Goal: Information Seeking & Learning: Learn about a topic

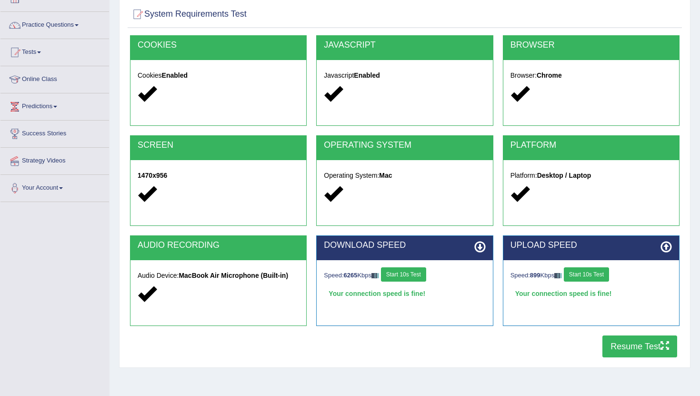
click at [620, 342] on button "Resume Test" at bounding box center [640, 346] width 75 height 22
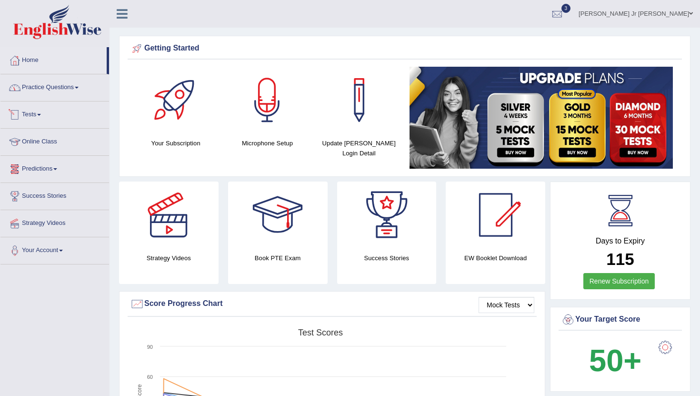
click at [59, 89] on link "Practice Questions" at bounding box center [54, 86] width 109 height 24
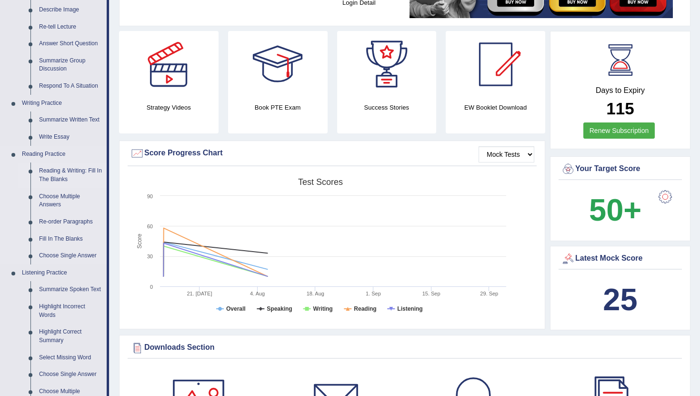
scroll to position [152, 0]
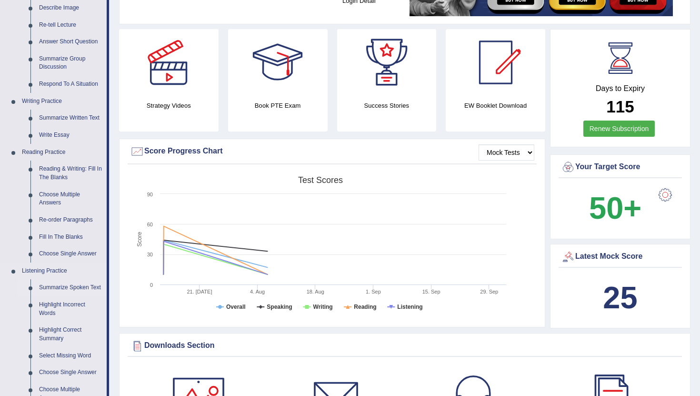
click at [57, 289] on link "Summarize Spoken Text" at bounding box center [71, 287] width 72 height 17
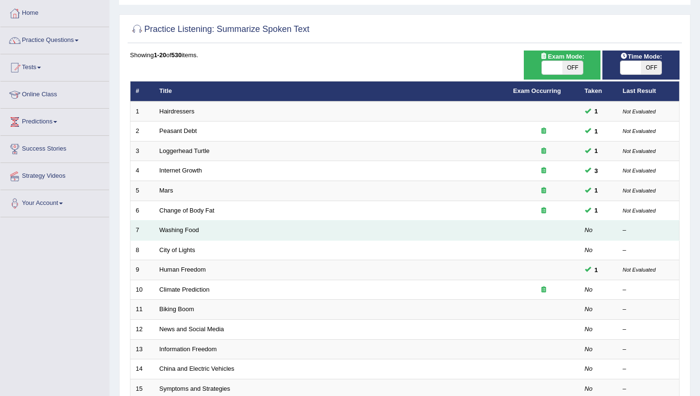
scroll to position [51, 0]
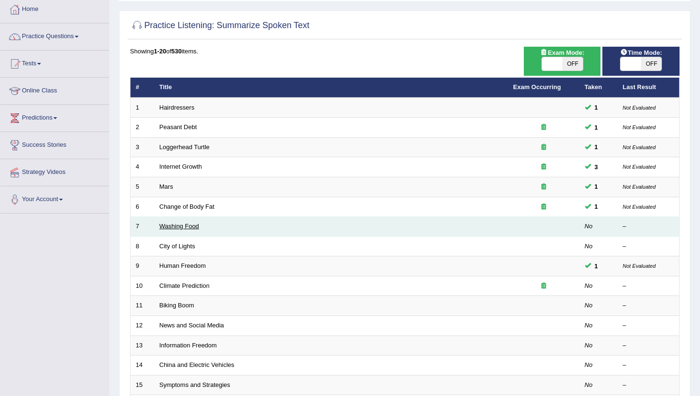
click at [192, 228] on link "Washing Food" at bounding box center [180, 226] width 40 height 7
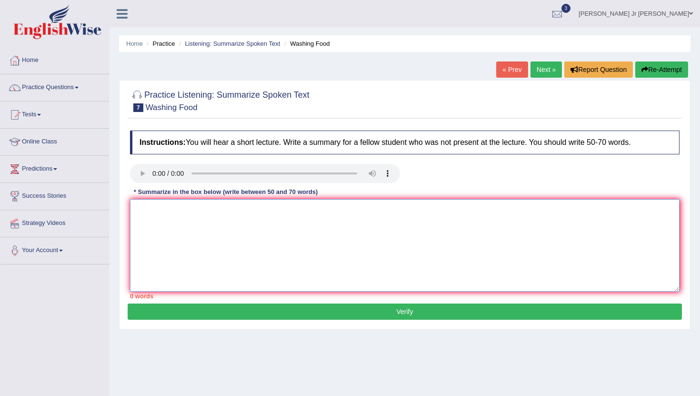
click at [182, 213] on textarea at bounding box center [405, 245] width 550 height 92
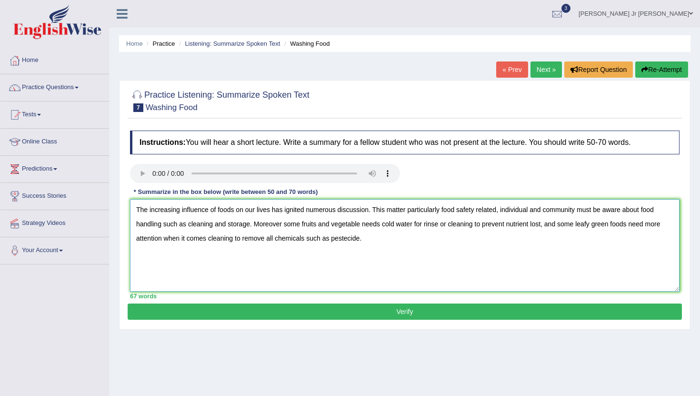
type textarea "The increasing influence of foods on our lives has ignited numerous discussion.…"
click at [258, 318] on button "Verify" at bounding box center [405, 312] width 555 height 16
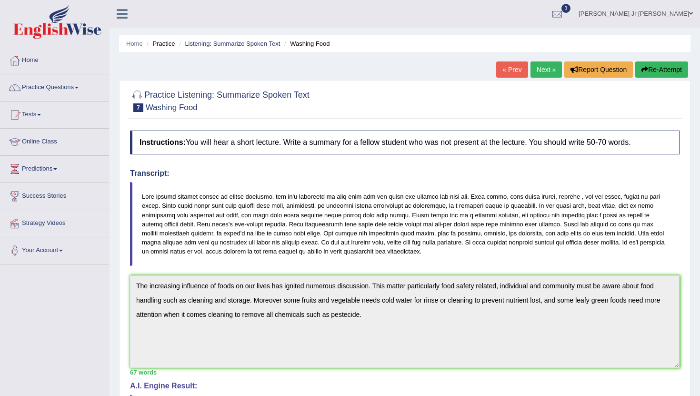
click at [546, 69] on link "Next »" at bounding box center [546, 69] width 31 height 16
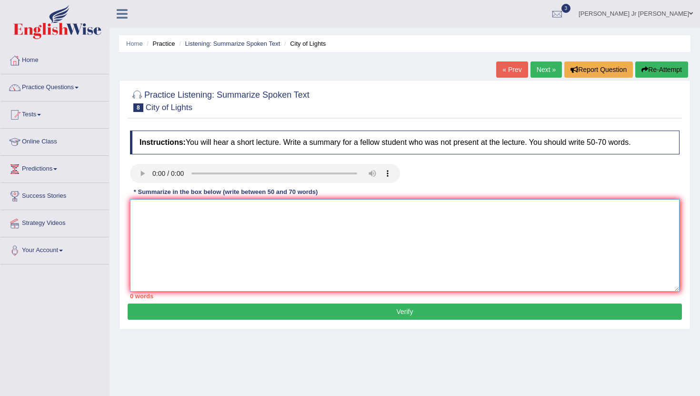
click at [162, 202] on textarea at bounding box center [405, 245] width 550 height 92
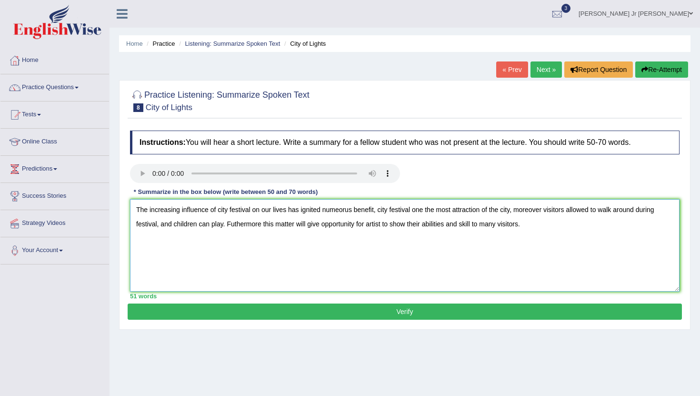
type textarea "The increasing influence of city festival on our lives has ignited numeorus ben…"
click at [243, 315] on button "Verify" at bounding box center [405, 312] width 555 height 16
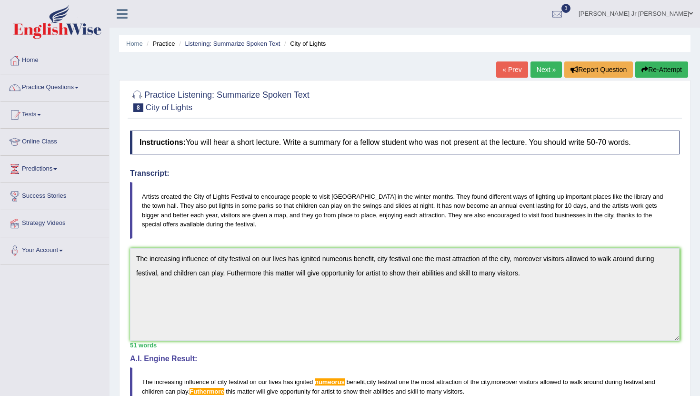
click at [257, 339] on div "Instructions: You will hear a short lecture. Write a summary for a fellow stude…" at bounding box center [405, 311] width 555 height 371
click at [44, 91] on link "Practice Questions" at bounding box center [54, 86] width 109 height 24
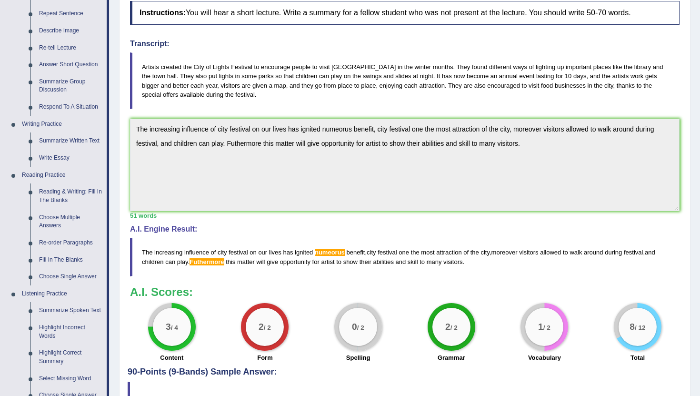
scroll to position [110, 0]
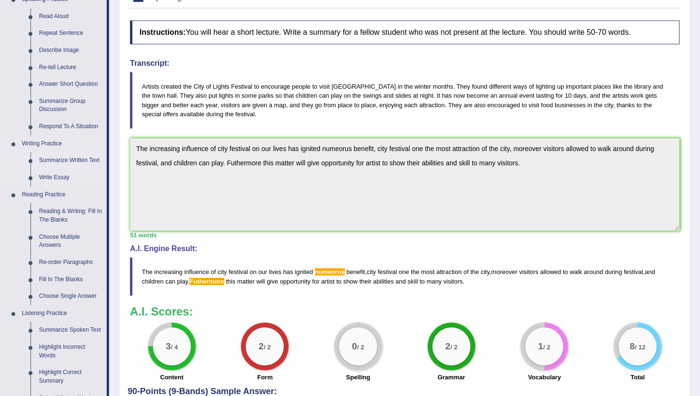
click at [91, 162] on link "Summarize Written Text" at bounding box center [71, 160] width 72 height 17
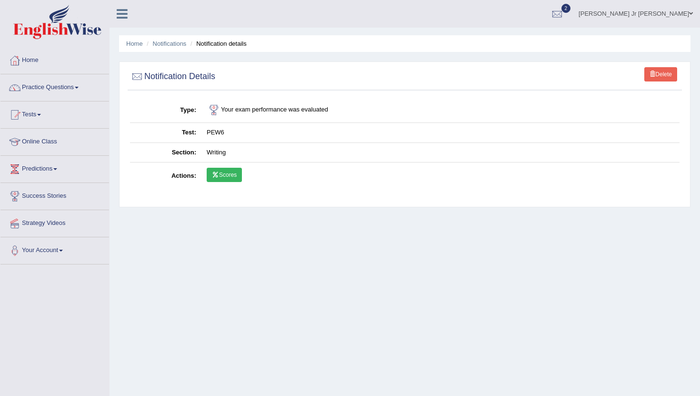
click at [238, 177] on link "Scores" at bounding box center [224, 175] width 35 height 14
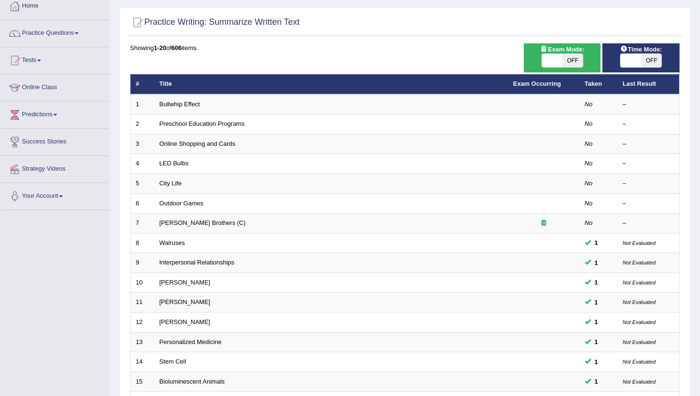
scroll to position [56, 0]
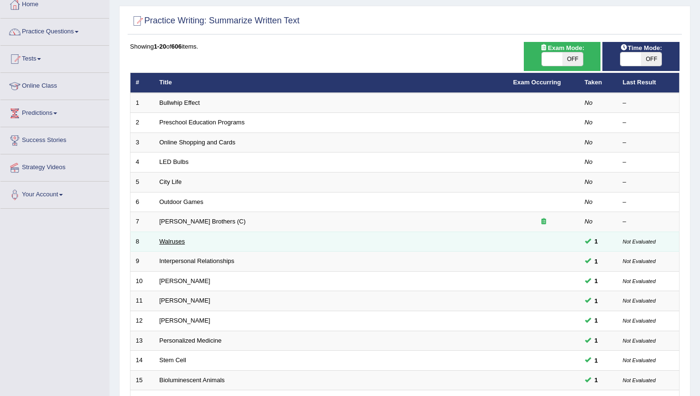
click at [171, 242] on link "Walruses" at bounding box center [173, 241] width 26 height 7
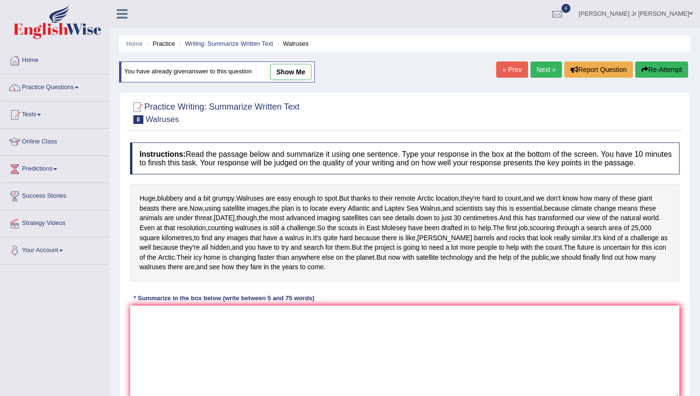
click at [303, 81] on div "You have already given answer to this question show me" at bounding box center [217, 71] width 196 height 21
click at [301, 75] on link "show me" at bounding box center [290, 72] width 41 height 16
type textarea "Walruses are easy enough to spot, and the people do not know how many of these …"
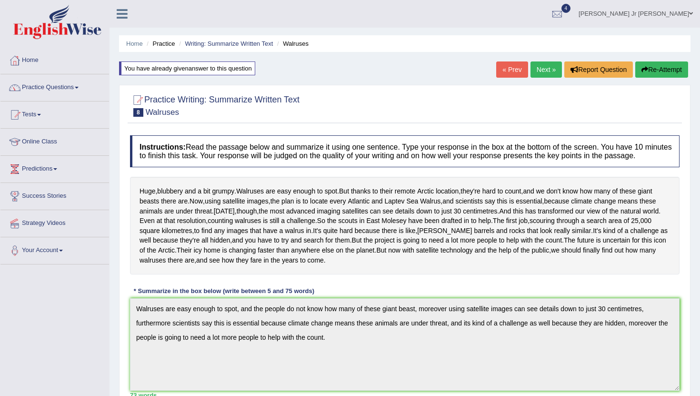
click at [79, 87] on span at bounding box center [77, 88] width 4 height 2
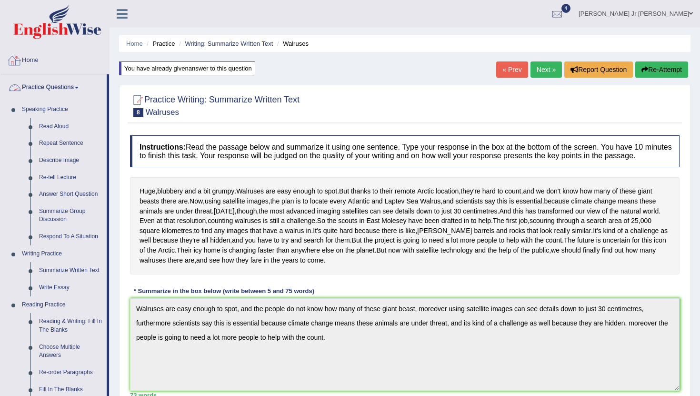
click at [33, 63] on link "Home" at bounding box center [54, 59] width 109 height 24
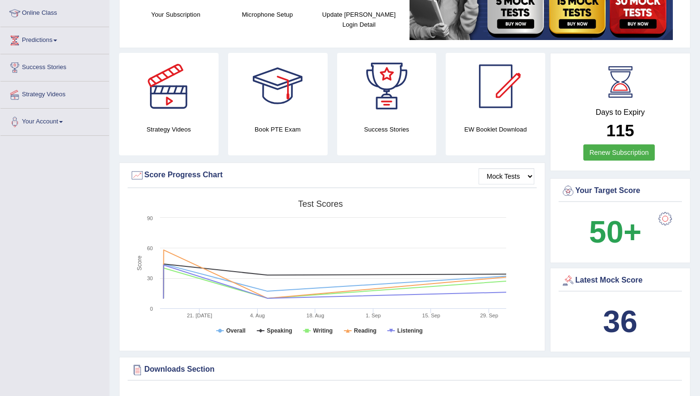
scroll to position [129, 0]
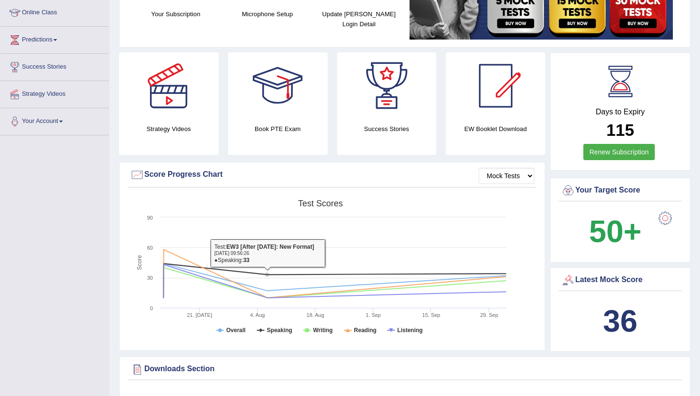
click at [178, 138] on div "Strategy Videos" at bounding box center [169, 103] width 100 height 102
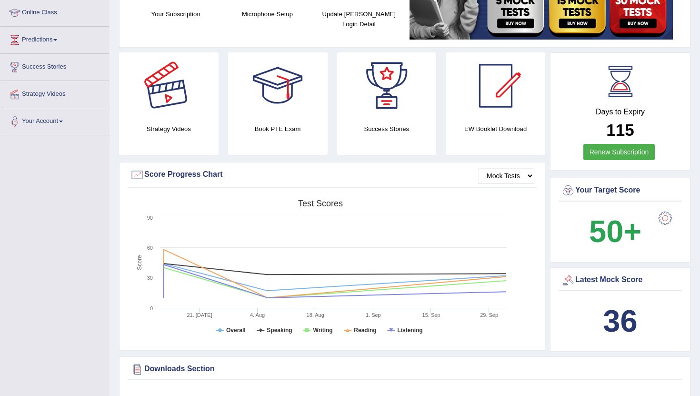
click at [173, 101] on div at bounding box center [168, 85] width 67 height 67
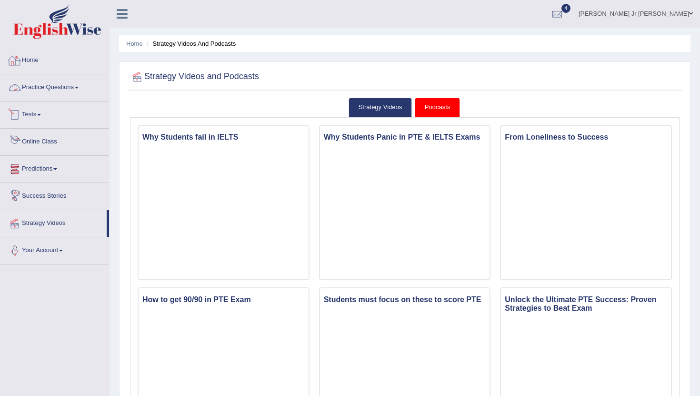
click at [30, 61] on link "Home" at bounding box center [54, 59] width 109 height 24
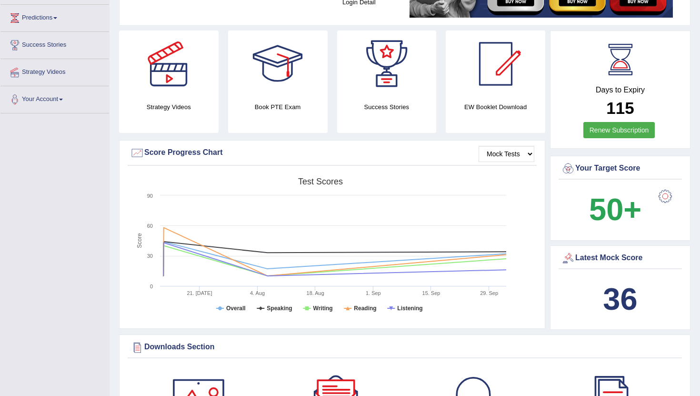
scroll to position [161, 0]
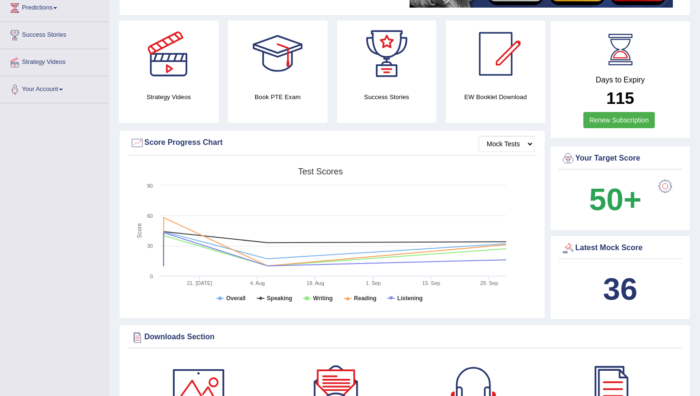
click at [611, 284] on b "36" at bounding box center [620, 289] width 34 height 35
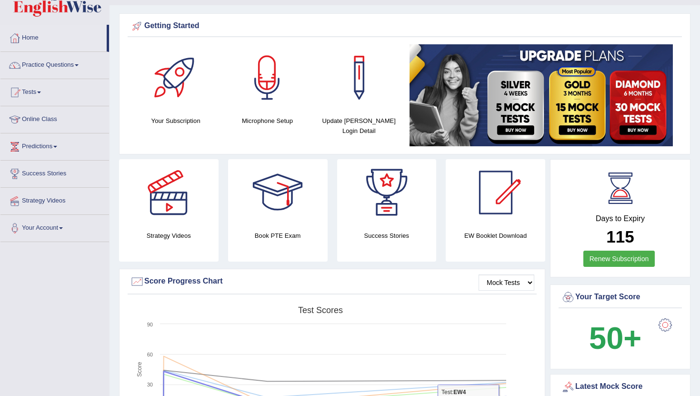
scroll to position [8, 0]
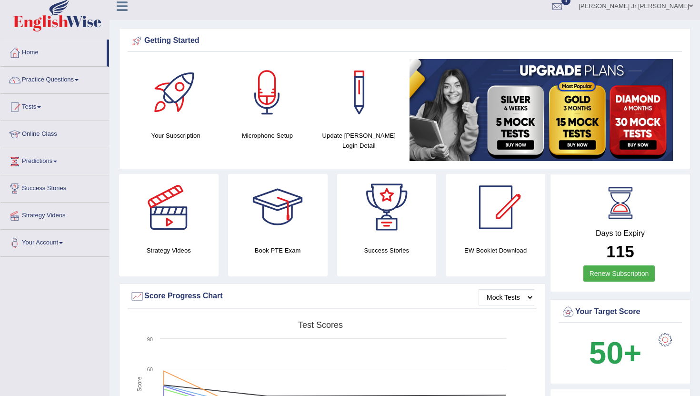
click at [58, 161] on link "Predictions" at bounding box center [54, 160] width 109 height 24
click at [60, 182] on link "Latest Predictions" at bounding box center [62, 183] width 89 height 17
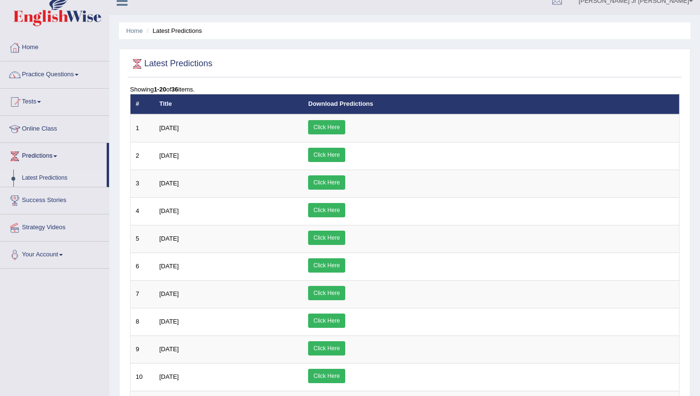
scroll to position [23, 0]
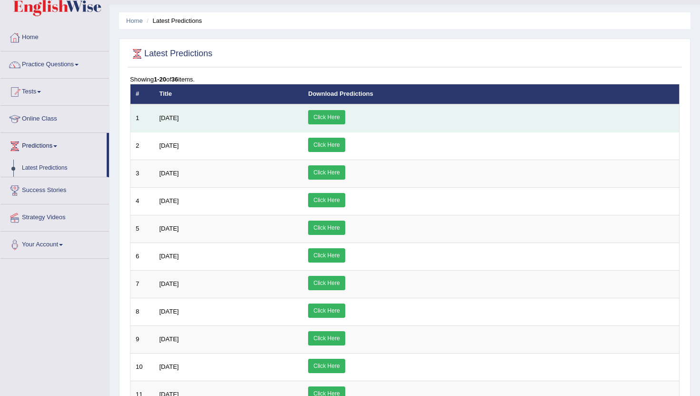
click at [345, 117] on link "Click Here" at bounding box center [326, 117] width 37 height 14
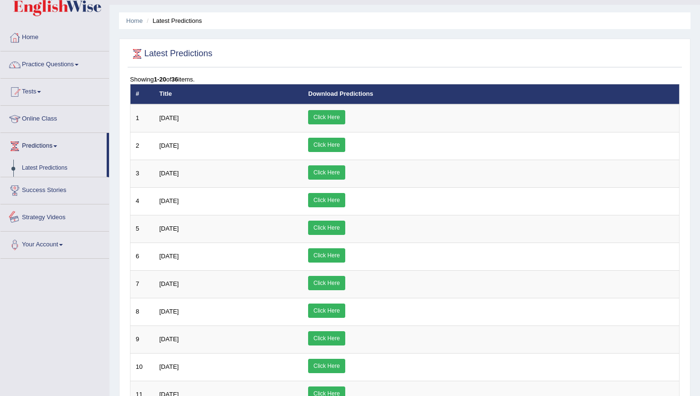
scroll to position [0, 0]
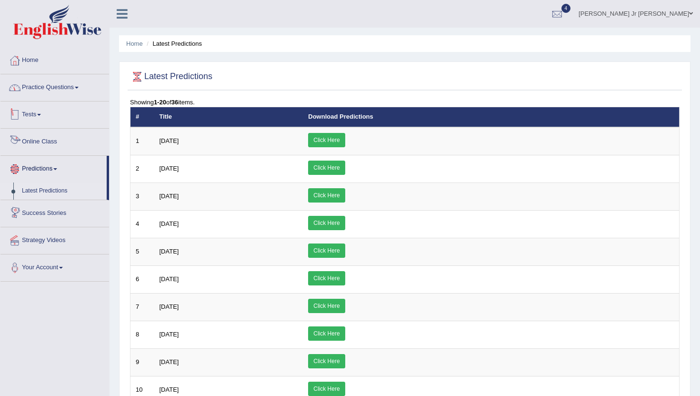
click at [53, 92] on link "Practice Questions" at bounding box center [54, 86] width 109 height 24
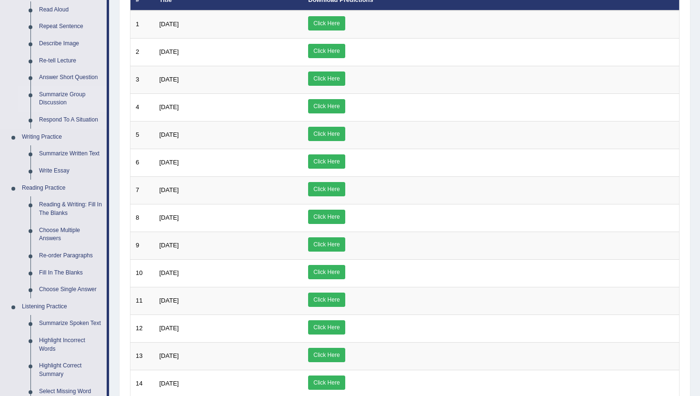
scroll to position [119, 0]
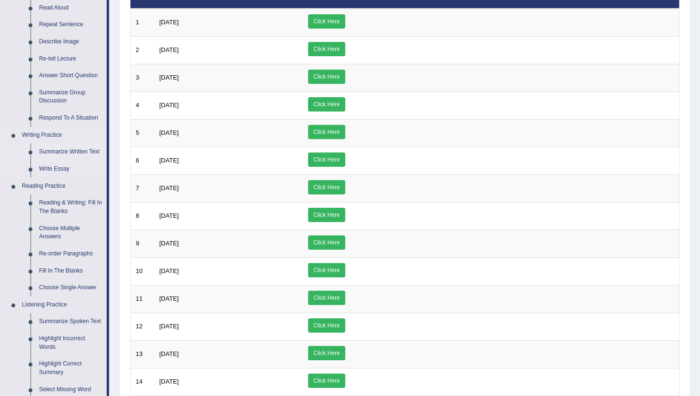
click at [77, 152] on link "Summarize Written Text" at bounding box center [71, 151] width 72 height 17
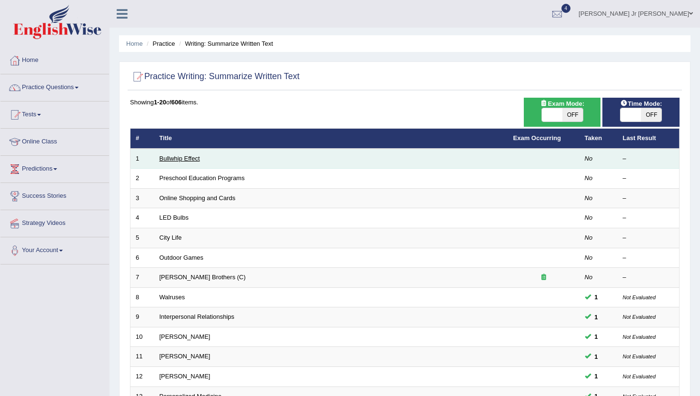
click at [188, 160] on link "Bullwhip Effect" at bounding box center [180, 158] width 40 height 7
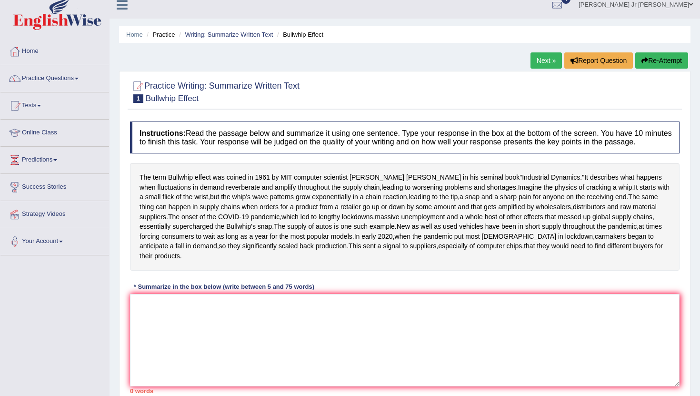
scroll to position [7, 0]
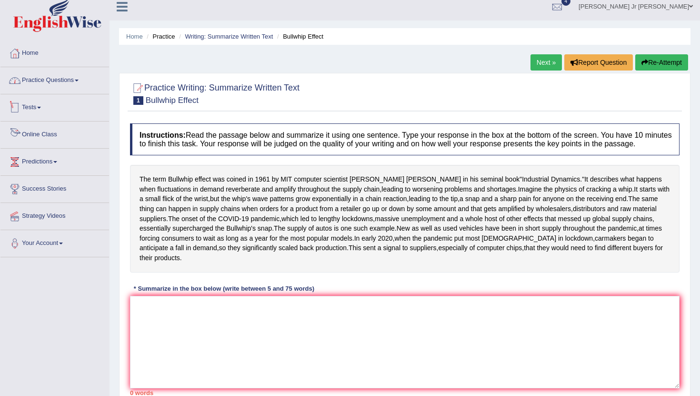
click at [71, 79] on link "Practice Questions" at bounding box center [54, 79] width 109 height 24
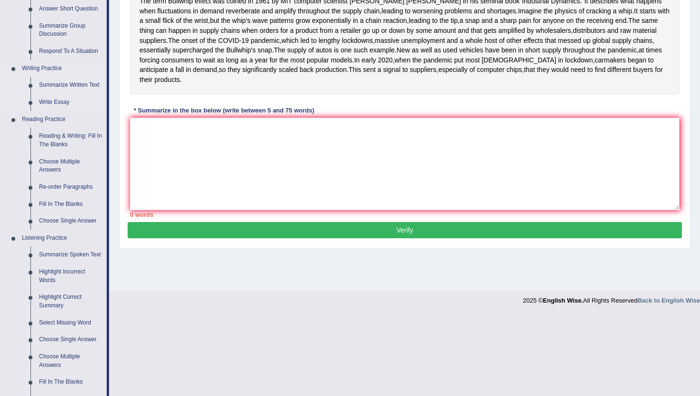
scroll to position [188, 0]
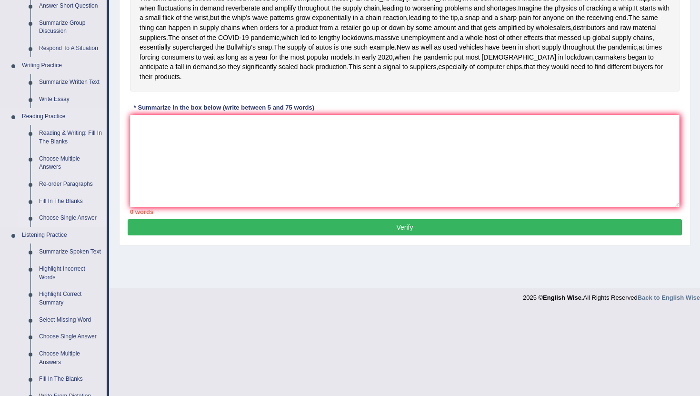
click at [69, 219] on link "Choose Single Answer" at bounding box center [71, 218] width 72 height 17
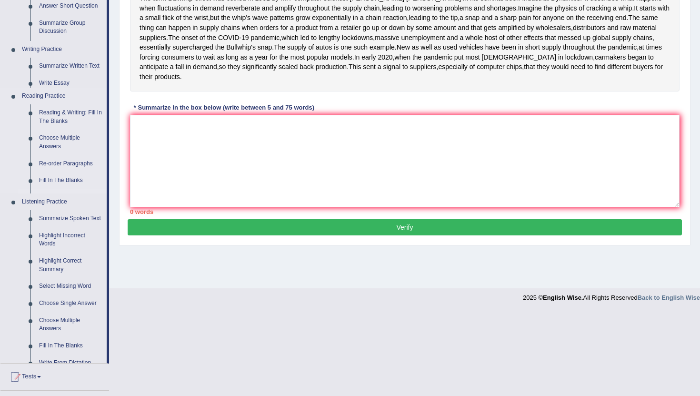
scroll to position [117, 0]
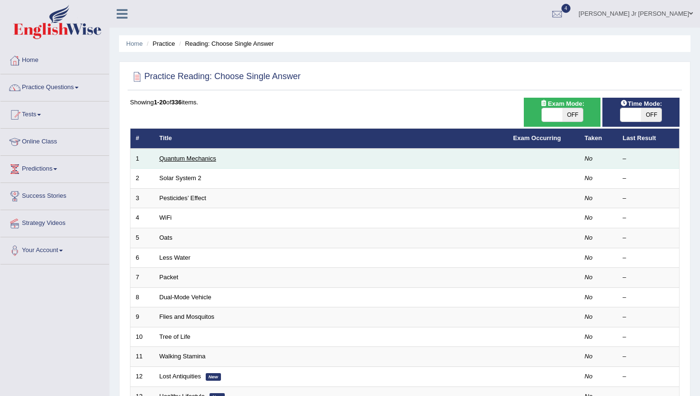
click at [188, 160] on link "Quantum Mechanics" at bounding box center [188, 158] width 57 height 7
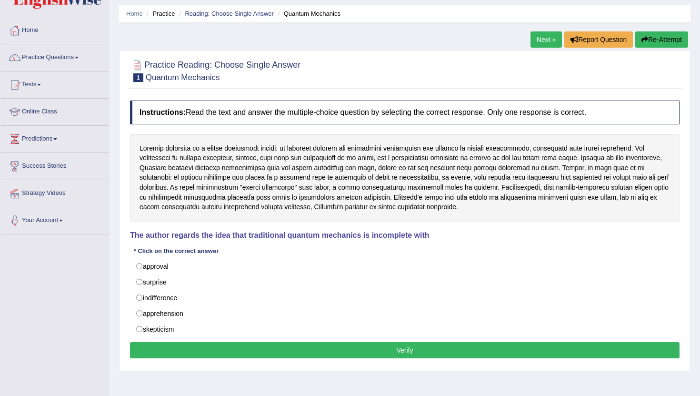
scroll to position [31, 0]
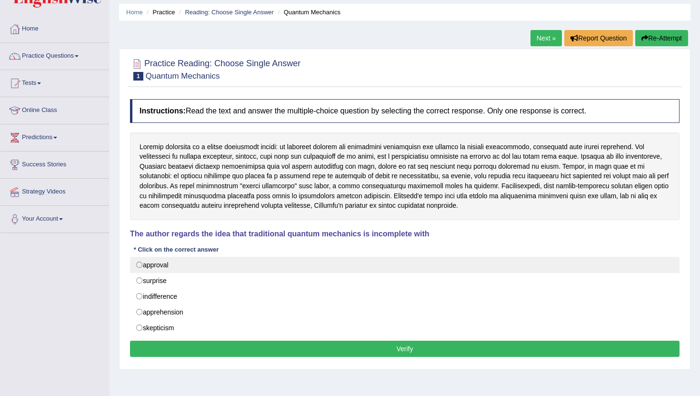
click at [176, 268] on label "approval" at bounding box center [405, 265] width 550 height 16
radio input "true"
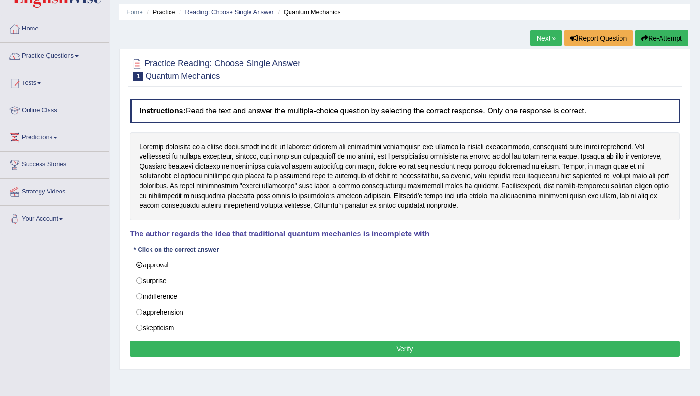
click at [247, 349] on button "Verify" at bounding box center [405, 349] width 550 height 16
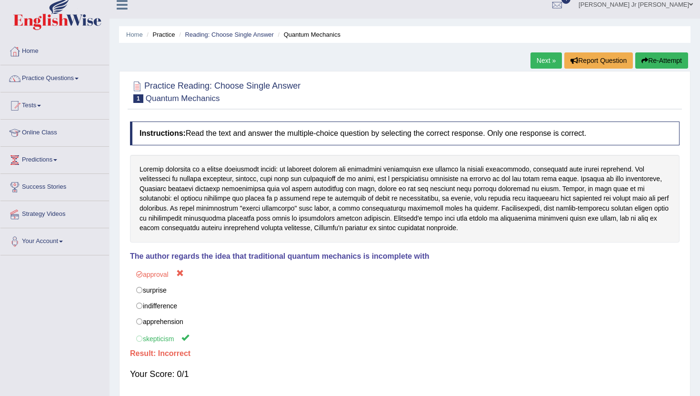
scroll to position [0, 0]
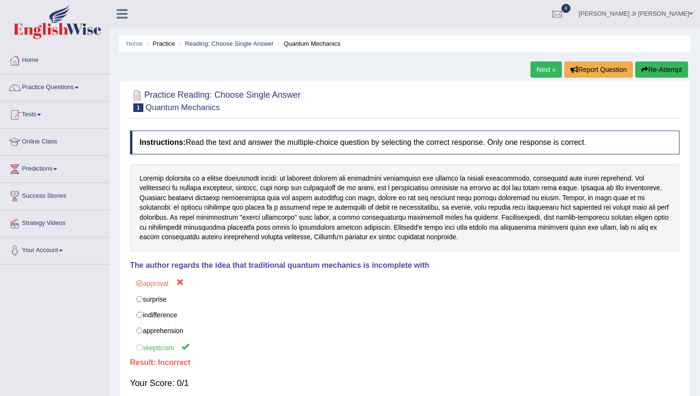
click at [537, 75] on link "Next »" at bounding box center [546, 69] width 31 height 16
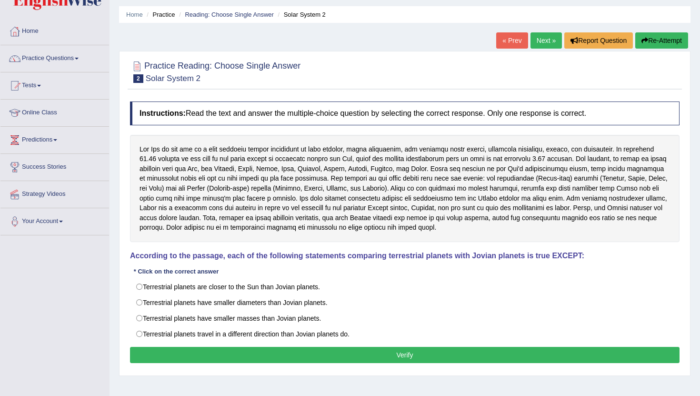
scroll to position [32, 0]
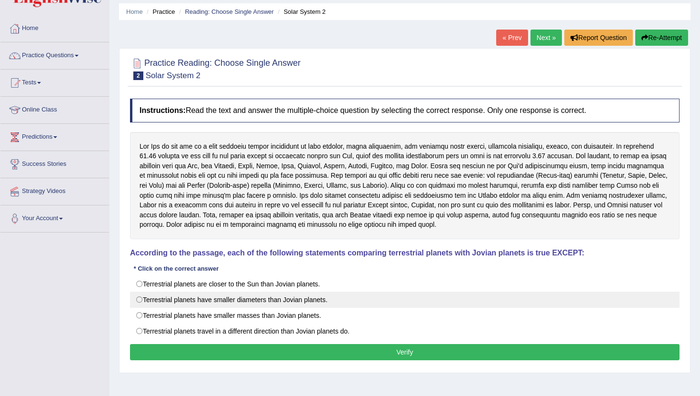
click at [319, 300] on label "Terrestrial planets have smaller diameters than Jovian planets." at bounding box center [405, 300] width 550 height 16
radio input "true"
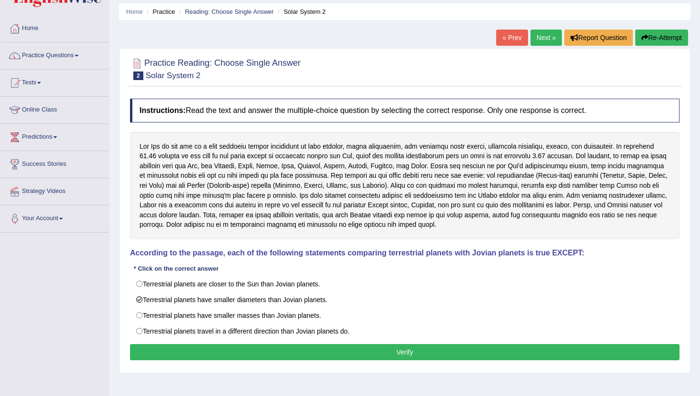
click at [331, 348] on button "Verify" at bounding box center [405, 352] width 550 height 16
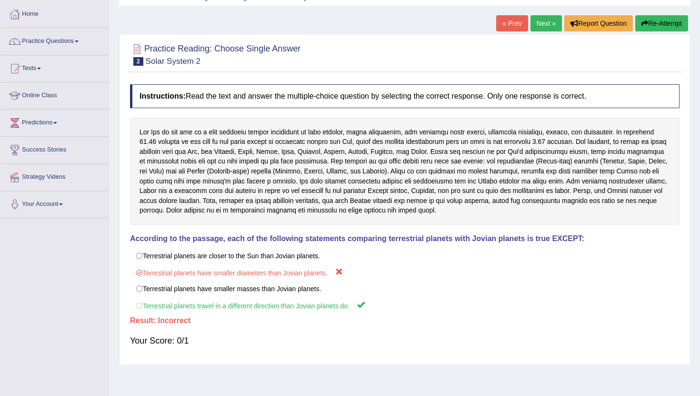
scroll to position [42, 0]
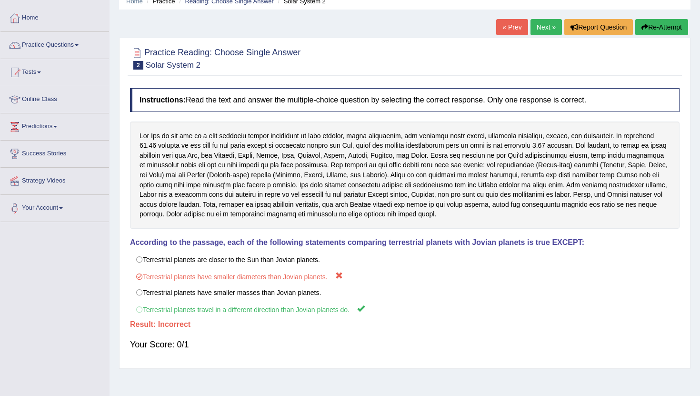
click at [544, 24] on link "Next »" at bounding box center [546, 27] width 31 height 16
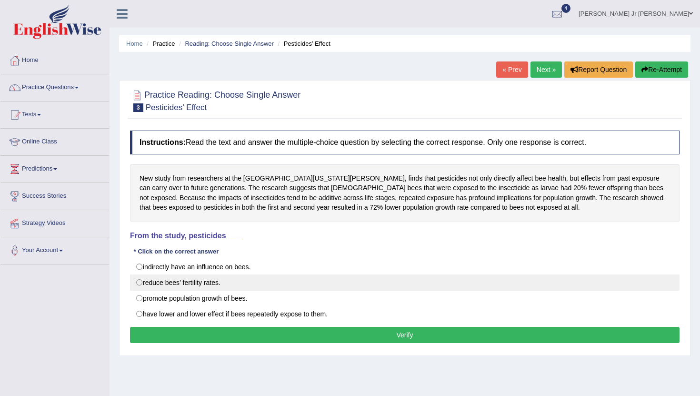
click at [142, 279] on label "reduce bees’ fertility rates." at bounding box center [405, 282] width 550 height 16
radio input "true"
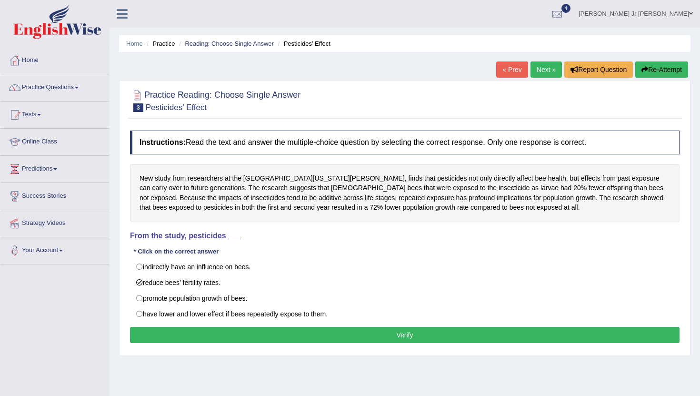
click at [258, 332] on button "Verify" at bounding box center [405, 335] width 550 height 16
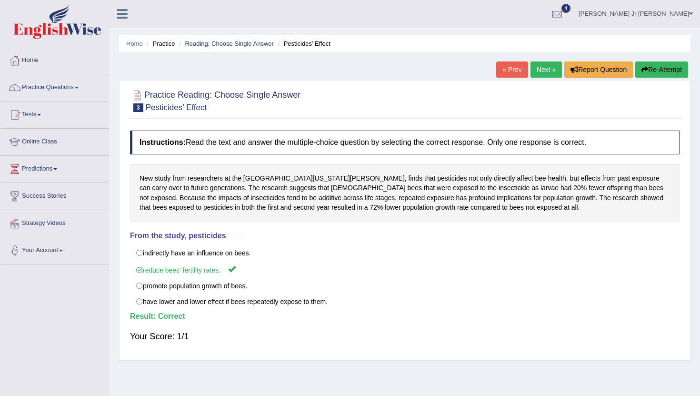
click at [537, 69] on link "Next »" at bounding box center [546, 69] width 31 height 16
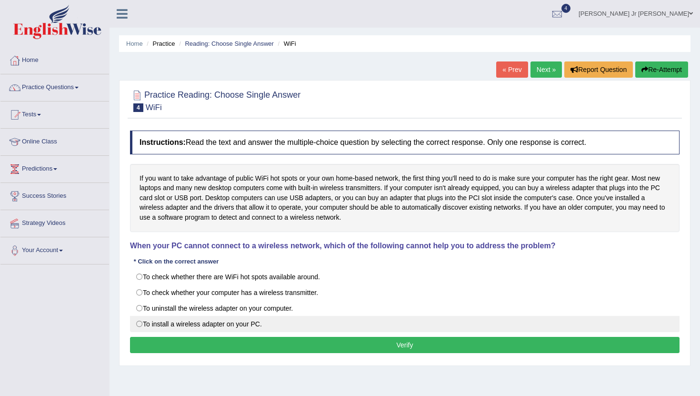
click at [259, 321] on label "To install a wireless adapter on your PC." at bounding box center [405, 324] width 550 height 16
radio input "true"
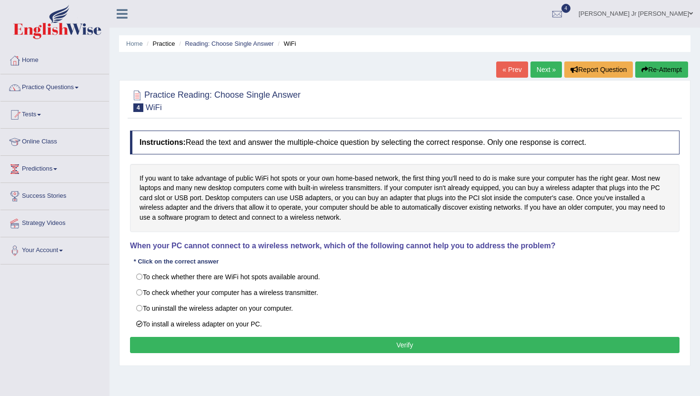
click at [283, 344] on button "Verify" at bounding box center [405, 345] width 550 height 16
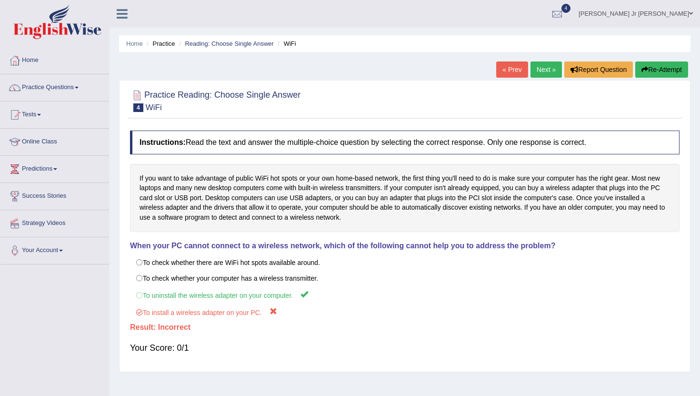
click at [536, 74] on link "Next »" at bounding box center [546, 69] width 31 height 16
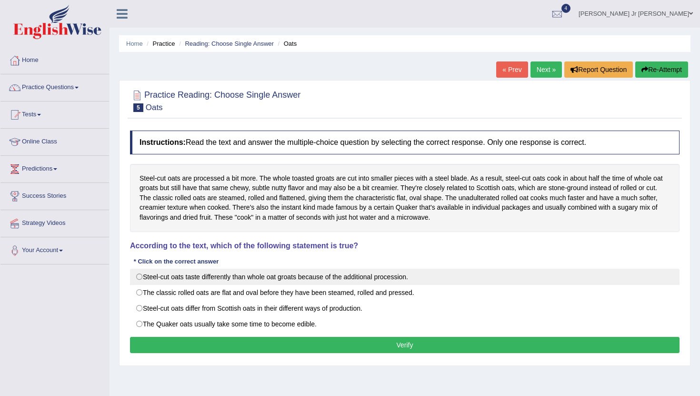
click at [342, 279] on label "Steel-cut oats taste differently than whole oat groats because of the additiona…" at bounding box center [405, 277] width 550 height 16
radio input "true"
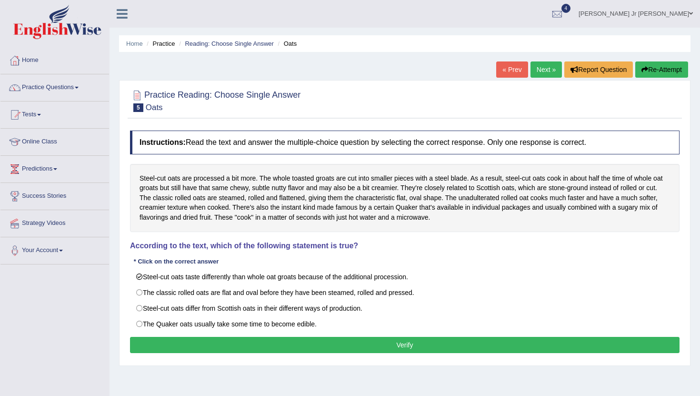
click at [356, 344] on button "Verify" at bounding box center [405, 345] width 550 height 16
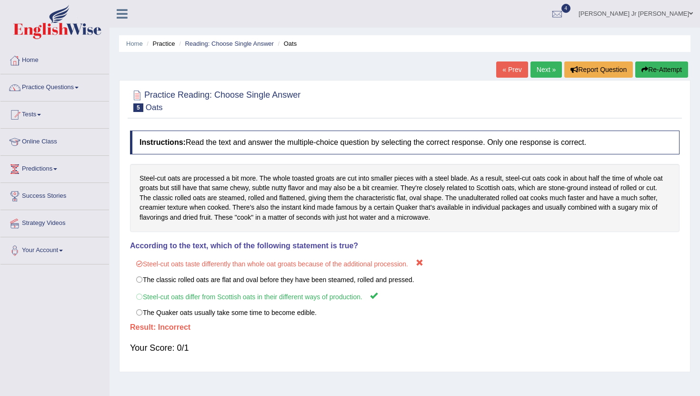
click at [545, 71] on link "Next »" at bounding box center [546, 69] width 31 height 16
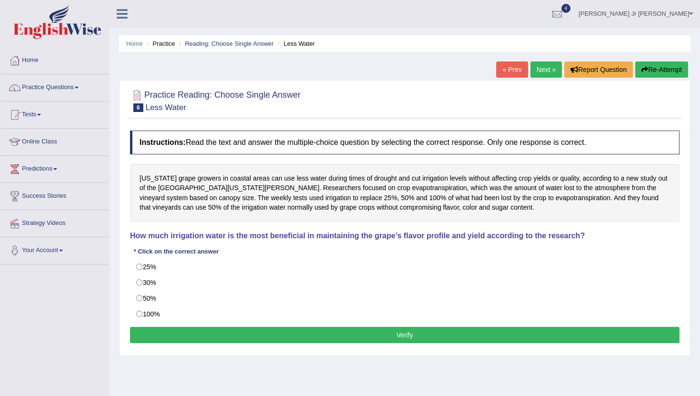
click at [452, 189] on div "California grape growers in coastal areas can use less water during times of dr…" at bounding box center [405, 193] width 550 height 58
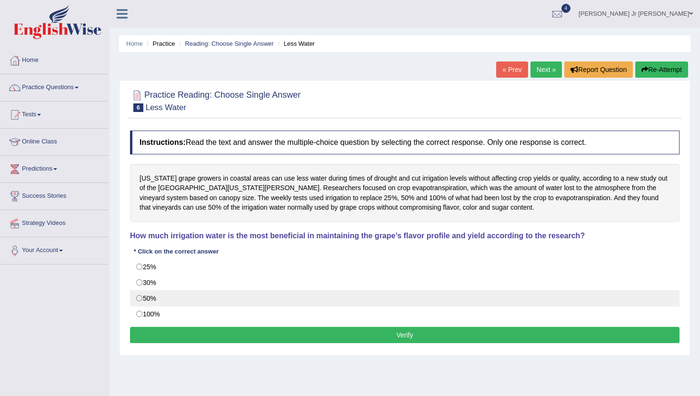
click at [139, 300] on label "50%" at bounding box center [405, 298] width 550 height 16
radio input "true"
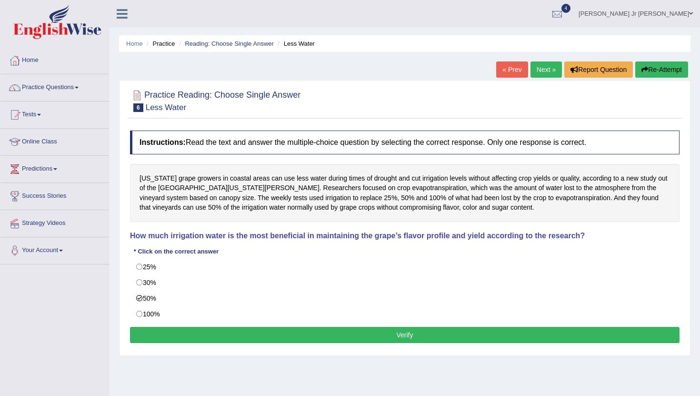
click at [202, 334] on button "Verify" at bounding box center [405, 335] width 550 height 16
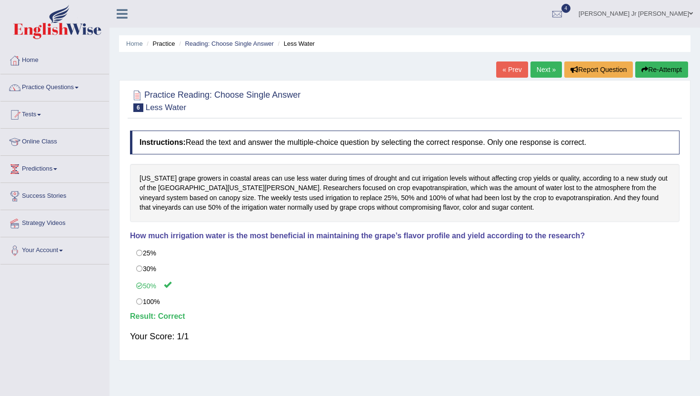
click at [537, 76] on link "Next »" at bounding box center [546, 69] width 31 height 16
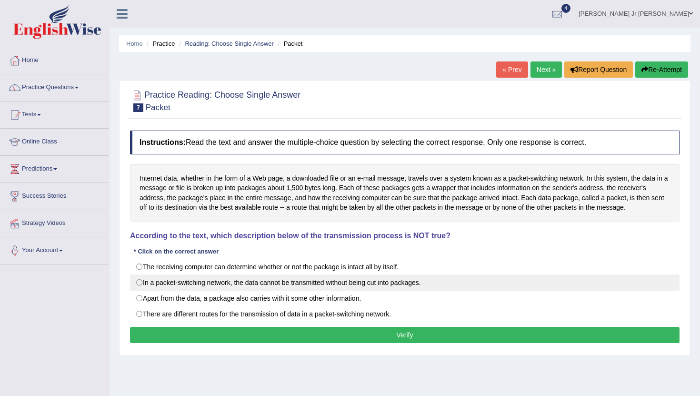
click at [292, 288] on label "In a packet-switching network, the data cannot be transmitted without being cut…" at bounding box center [405, 282] width 550 height 16
radio input "true"
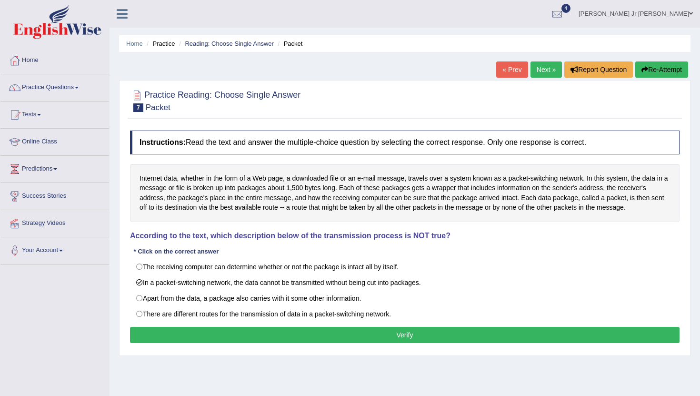
click at [331, 336] on button "Verify" at bounding box center [405, 335] width 550 height 16
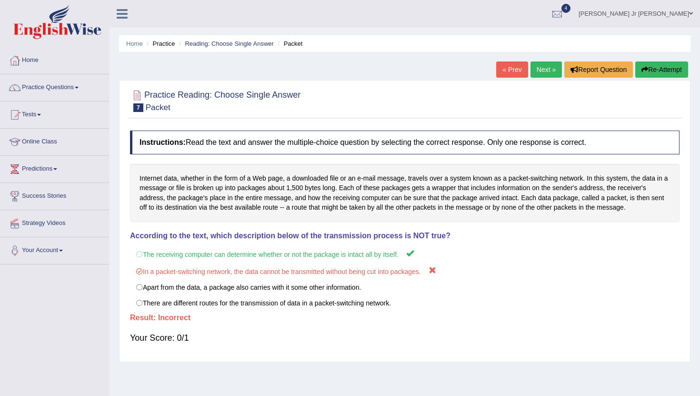
click at [536, 72] on link "Next »" at bounding box center [546, 69] width 31 height 16
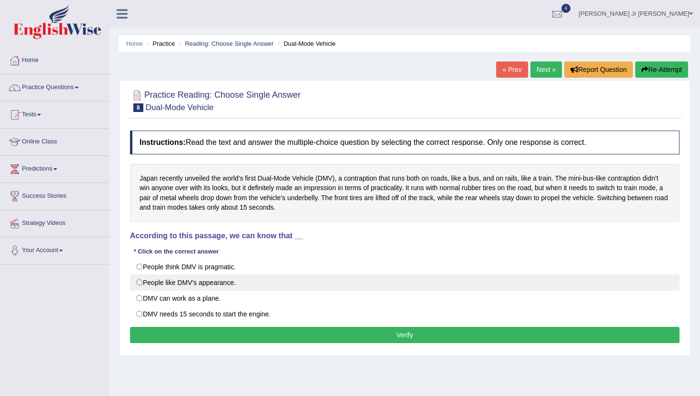
click at [237, 283] on label "People like DMV’s appearance." at bounding box center [405, 282] width 550 height 16
radio input "true"
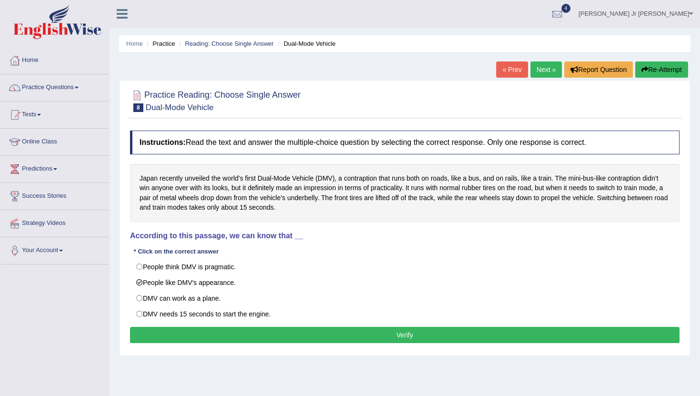
click at [288, 338] on button "Verify" at bounding box center [405, 335] width 550 height 16
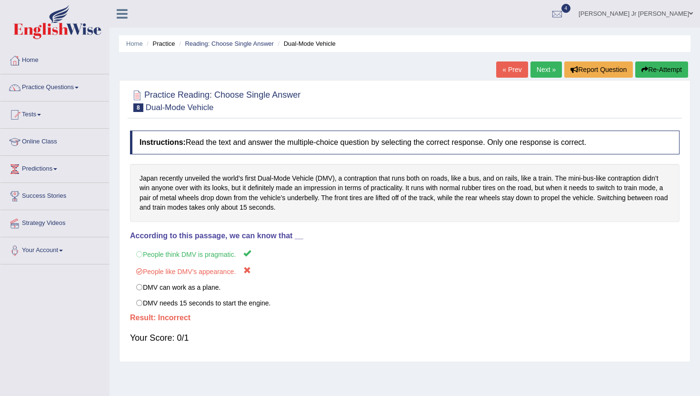
click at [541, 67] on link "Next »" at bounding box center [546, 69] width 31 height 16
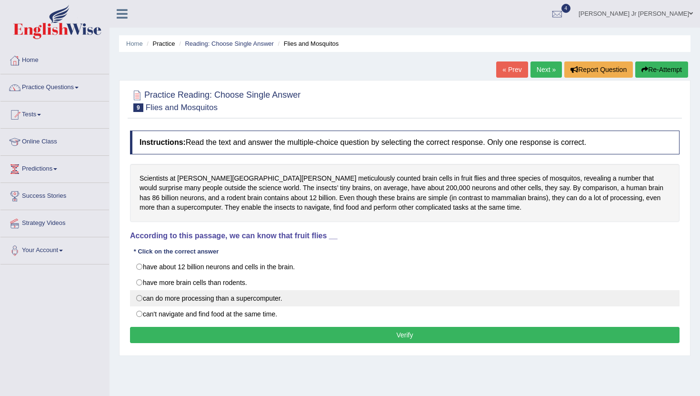
click at [252, 297] on label "can do more processing than a supercomputer." at bounding box center [405, 298] width 550 height 16
radio input "true"
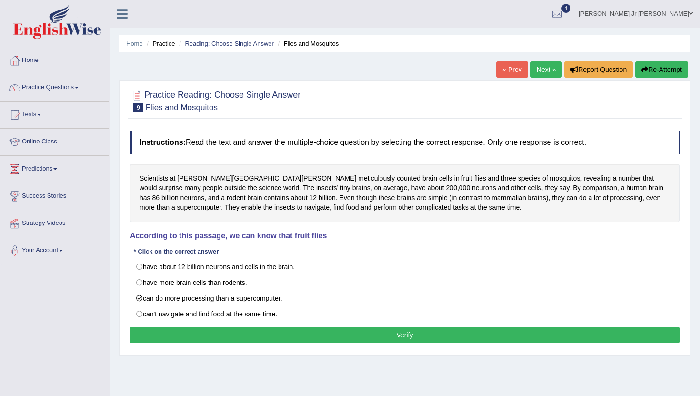
click at [312, 336] on button "Verify" at bounding box center [405, 335] width 550 height 16
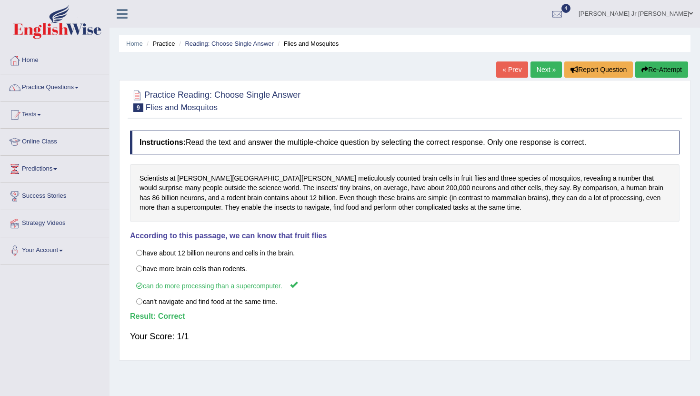
click at [547, 75] on link "Next »" at bounding box center [546, 69] width 31 height 16
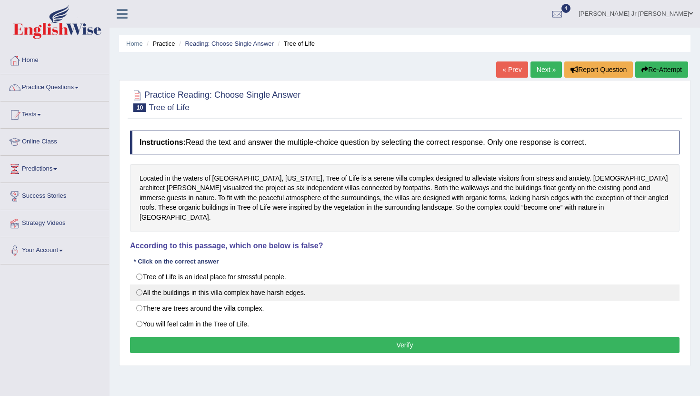
click at [290, 287] on label "All the buildings in this villa complex have harsh edges." at bounding box center [405, 292] width 550 height 16
radio input "true"
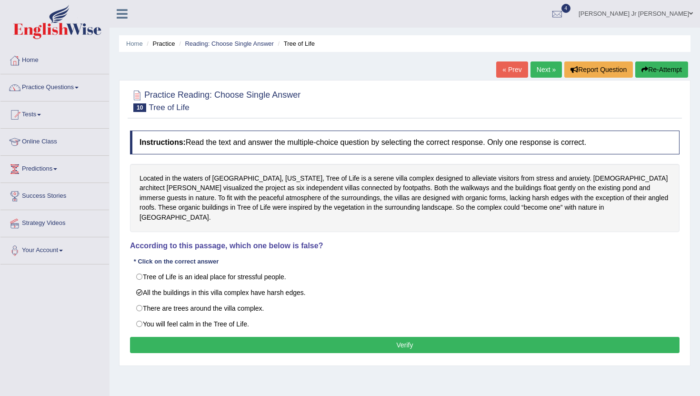
click at [358, 338] on button "Verify" at bounding box center [405, 345] width 550 height 16
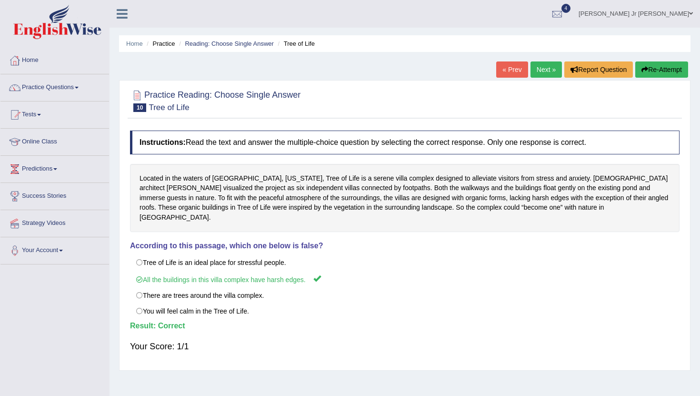
click at [537, 71] on link "Next »" at bounding box center [546, 69] width 31 height 16
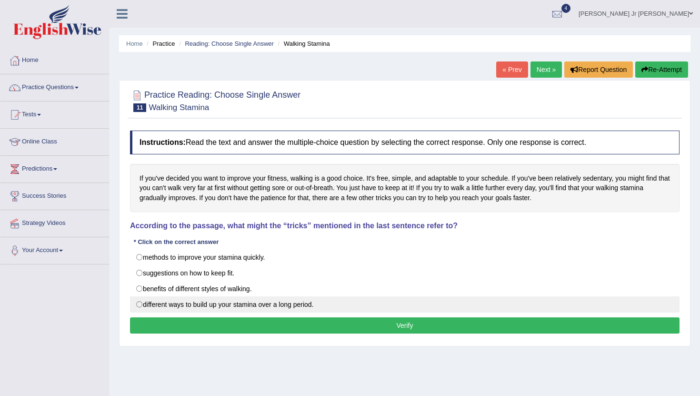
click at [312, 303] on label "different ways to build up your stamina over a long period." at bounding box center [405, 304] width 550 height 16
radio input "true"
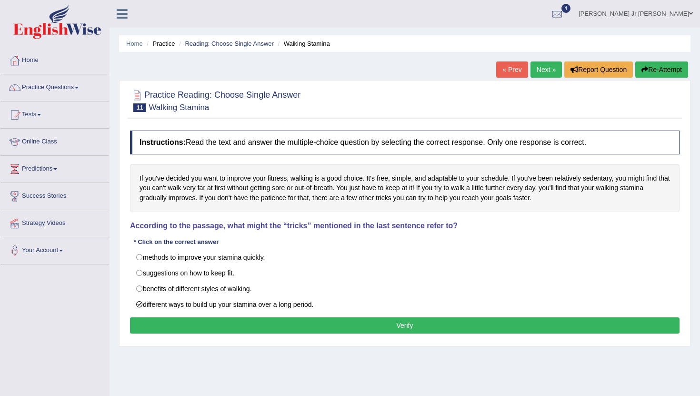
click at [312, 321] on button "Verify" at bounding box center [405, 325] width 550 height 16
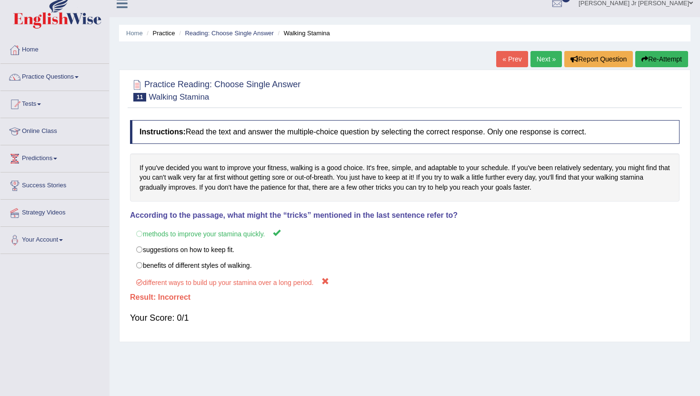
scroll to position [3, 0]
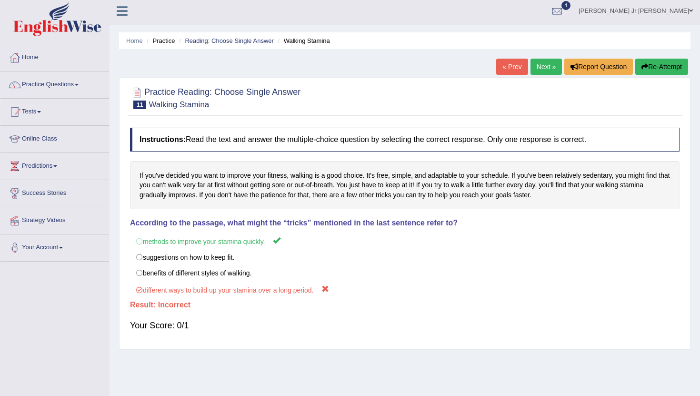
click at [534, 70] on link "Next »" at bounding box center [546, 67] width 31 height 16
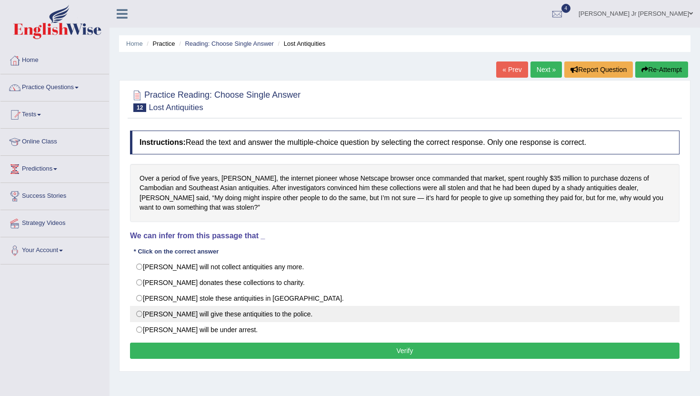
click at [258, 313] on label "[PERSON_NAME] will give these antiquities to the police." at bounding box center [405, 314] width 550 height 16
radio input "true"
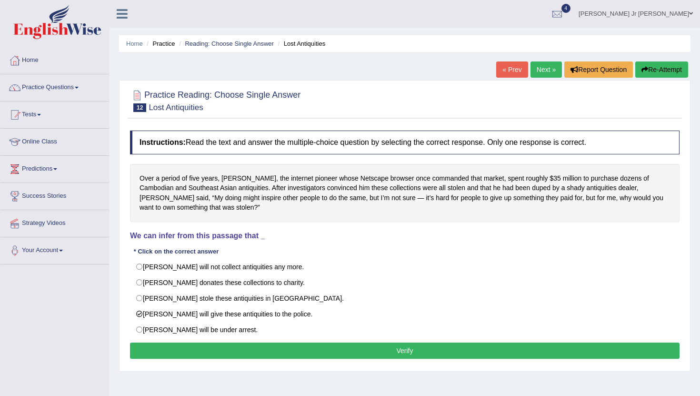
click at [286, 349] on button "Verify" at bounding box center [405, 351] width 550 height 16
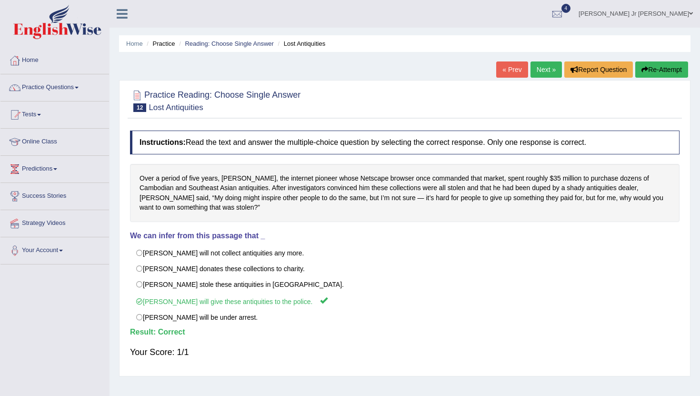
click at [545, 73] on link "Next »" at bounding box center [546, 69] width 31 height 16
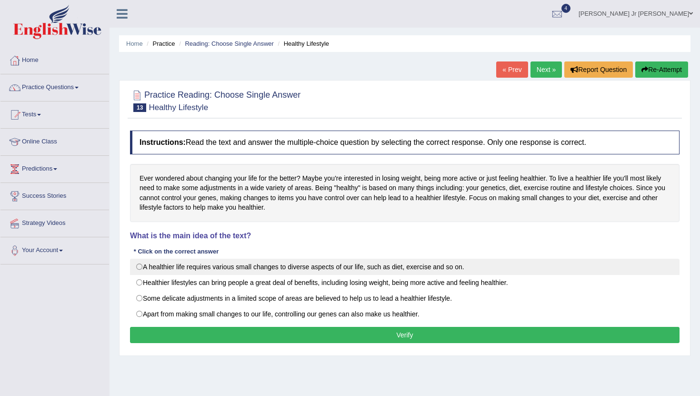
click at [299, 270] on label "A healthier life requires various small changes to diverse aspects of our life,…" at bounding box center [405, 267] width 550 height 16
radio input "true"
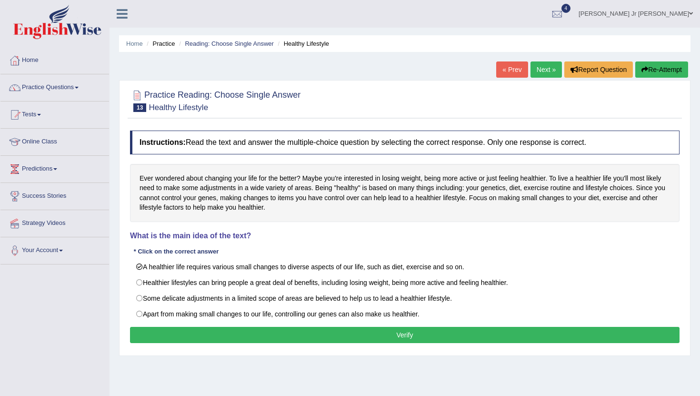
click at [299, 331] on button "Verify" at bounding box center [405, 335] width 550 height 16
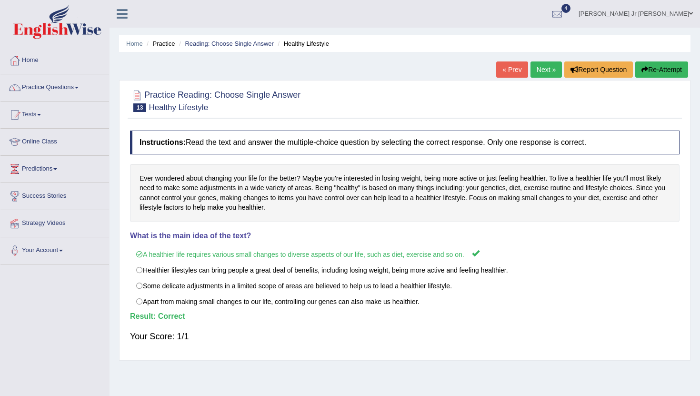
click at [545, 71] on link "Next »" at bounding box center [546, 69] width 31 height 16
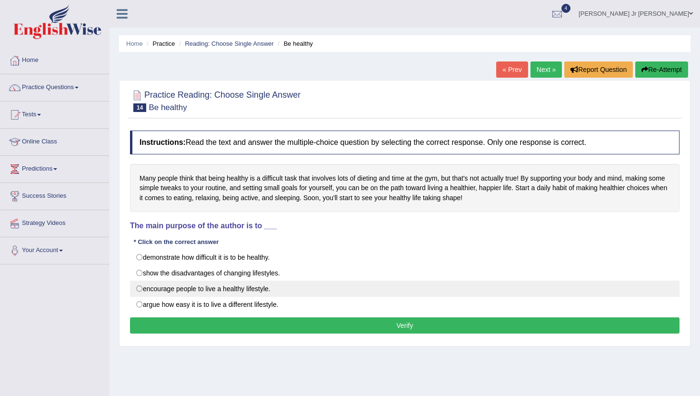
click at [262, 283] on label "encourage people to live a healthy lifestyle." at bounding box center [405, 289] width 550 height 16
radio input "true"
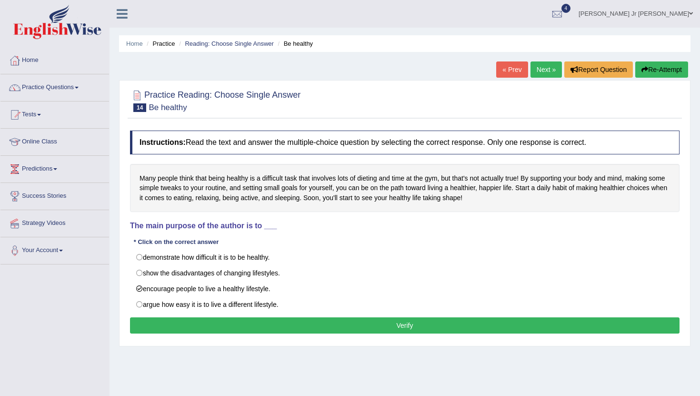
click at [300, 324] on button "Verify" at bounding box center [405, 325] width 550 height 16
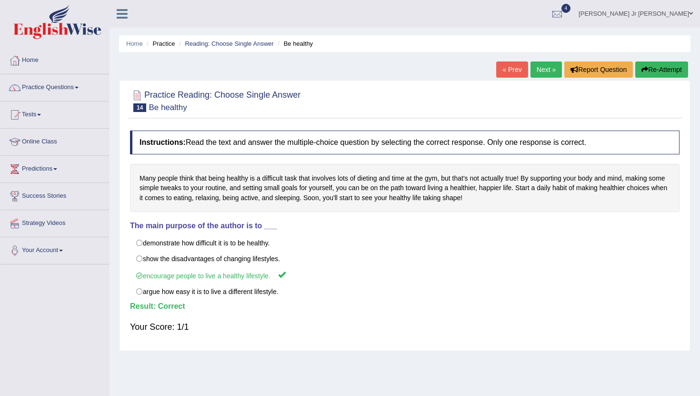
click at [547, 70] on link "Next »" at bounding box center [546, 69] width 31 height 16
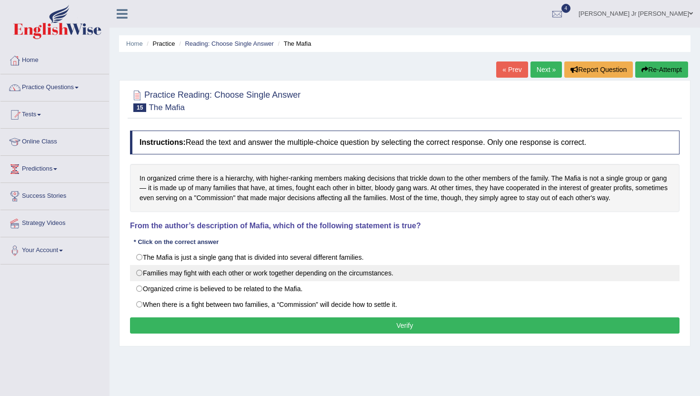
click at [293, 273] on label "Families may fight with each other or work together depending on the circumstan…" at bounding box center [405, 273] width 550 height 16
radio input "true"
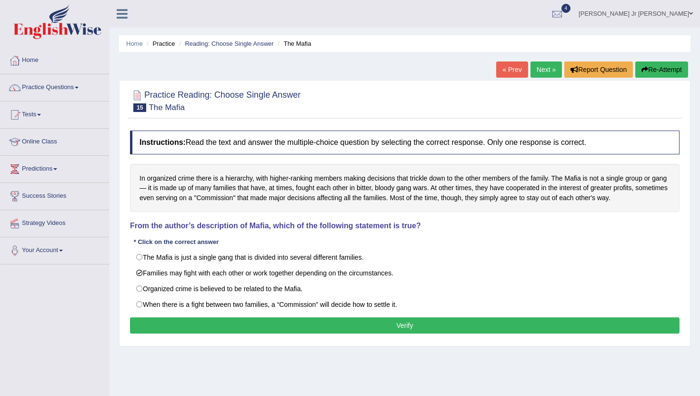
click at [308, 326] on button "Verify" at bounding box center [405, 325] width 550 height 16
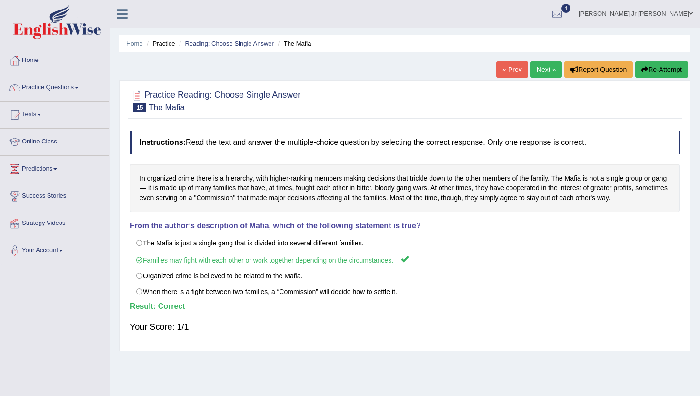
scroll to position [1, 0]
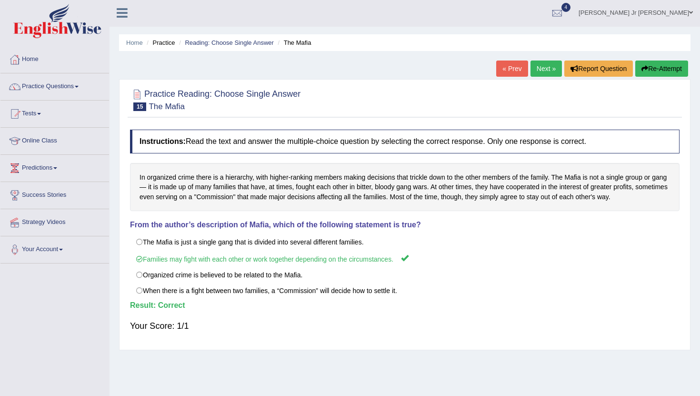
click at [535, 69] on link "Next »" at bounding box center [546, 69] width 31 height 16
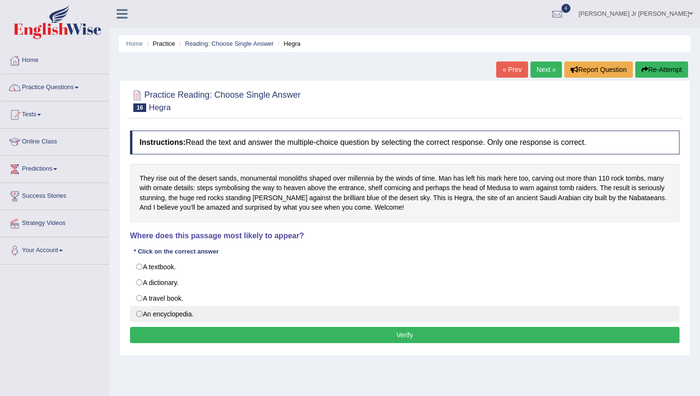
click at [272, 312] on label "An encyclopedia." at bounding box center [405, 314] width 550 height 16
radio input "true"
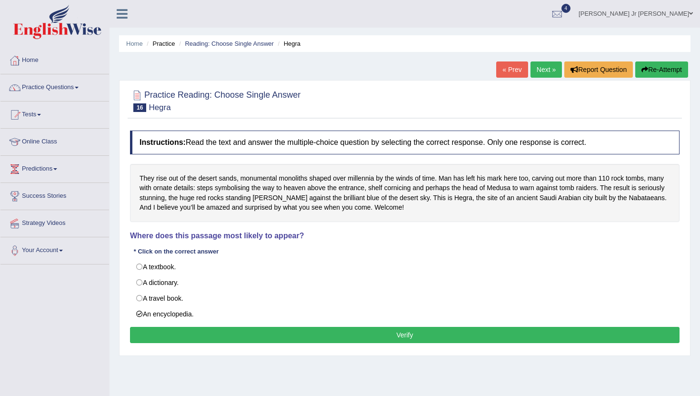
click at [281, 332] on button "Verify" at bounding box center [405, 335] width 550 height 16
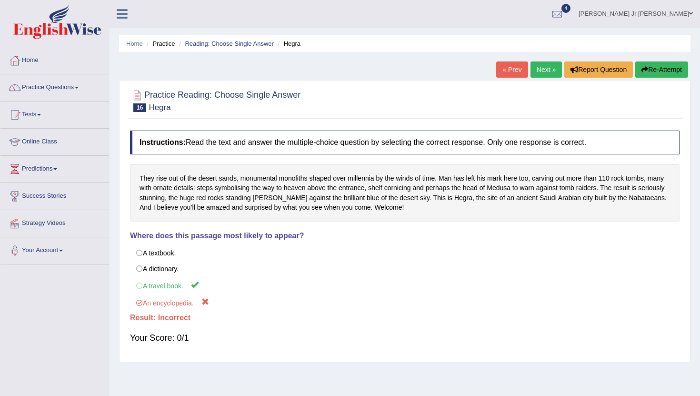
click at [543, 75] on link "Next »" at bounding box center [546, 69] width 31 height 16
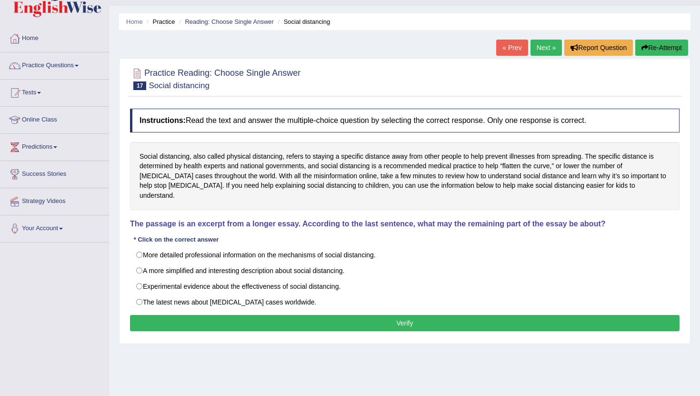
scroll to position [18, 0]
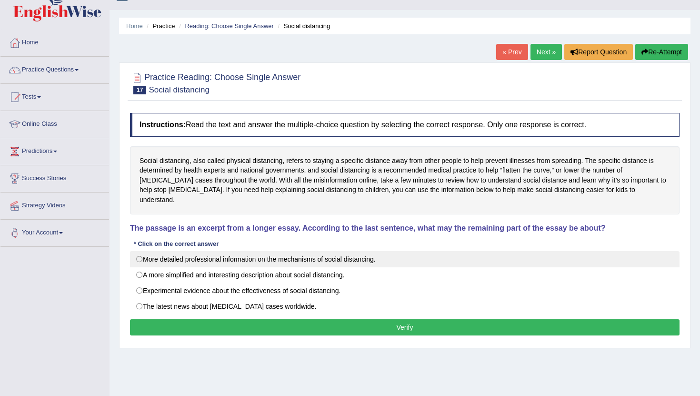
click at [373, 251] on label "More detailed professional information on the mechanisms of social distancing." at bounding box center [405, 259] width 550 height 16
radio input "true"
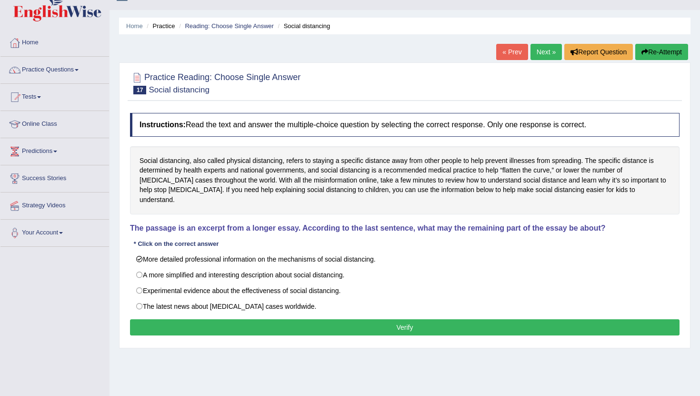
click at [382, 319] on button "Verify" at bounding box center [405, 327] width 550 height 16
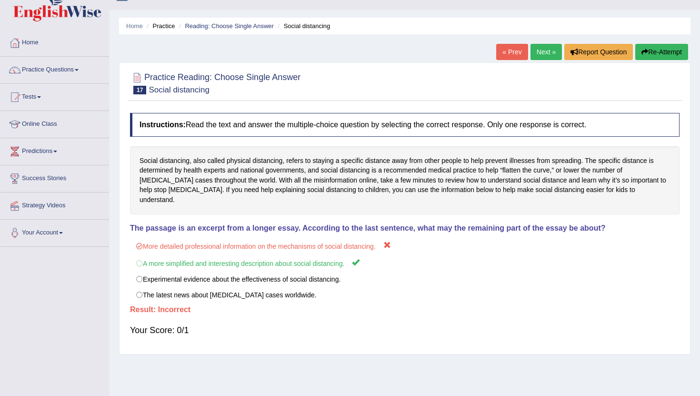
click at [538, 55] on link "Next »" at bounding box center [546, 52] width 31 height 16
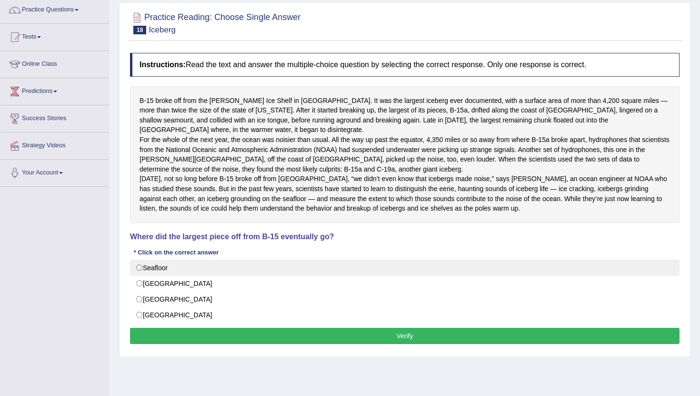
scroll to position [81, 0]
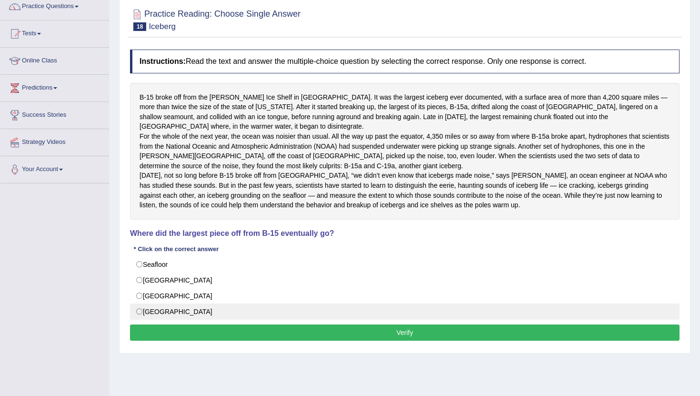
click at [143, 320] on label "[GEOGRAPHIC_DATA]" at bounding box center [405, 312] width 550 height 16
radio input "true"
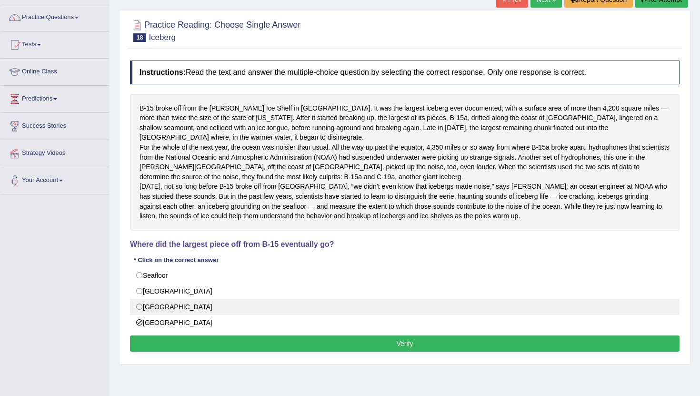
scroll to position [67, 0]
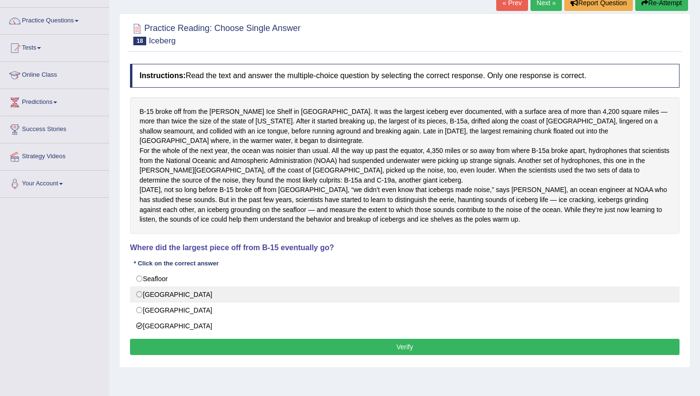
click at [141, 303] on label "[GEOGRAPHIC_DATA]" at bounding box center [405, 294] width 550 height 16
radio input "true"
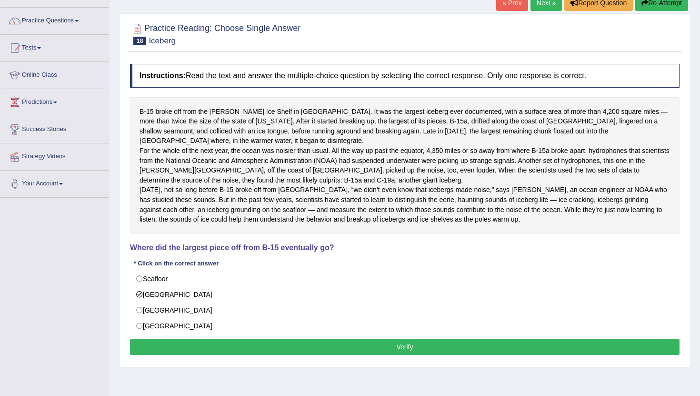
click at [253, 355] on button "Verify" at bounding box center [405, 347] width 550 height 16
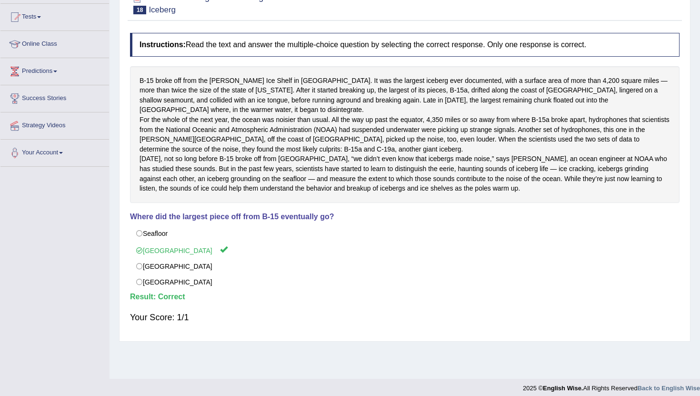
scroll to position [0, 0]
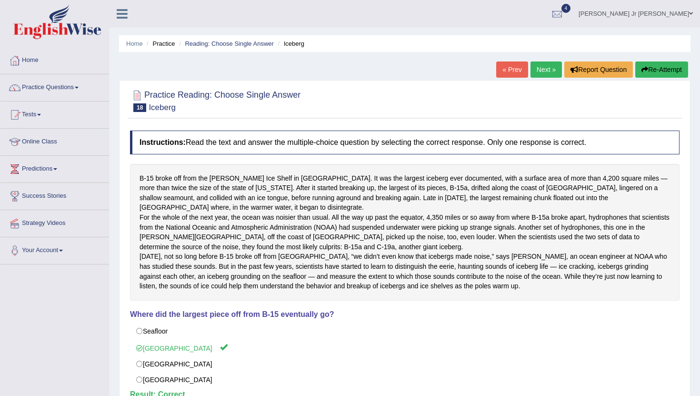
click at [537, 69] on link "Next »" at bounding box center [546, 69] width 31 height 16
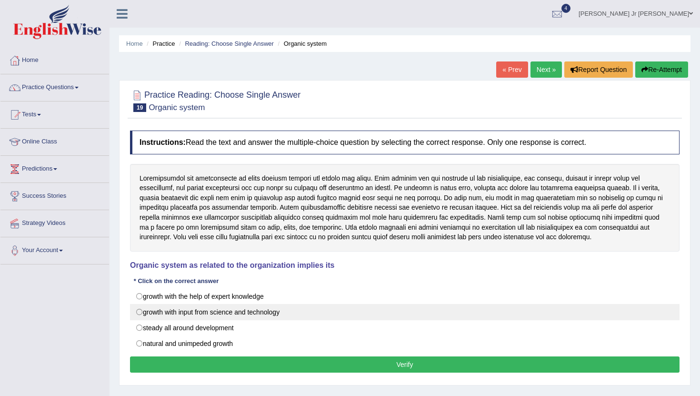
click at [276, 319] on label "growth with input from science and technology" at bounding box center [405, 312] width 550 height 16
radio input "true"
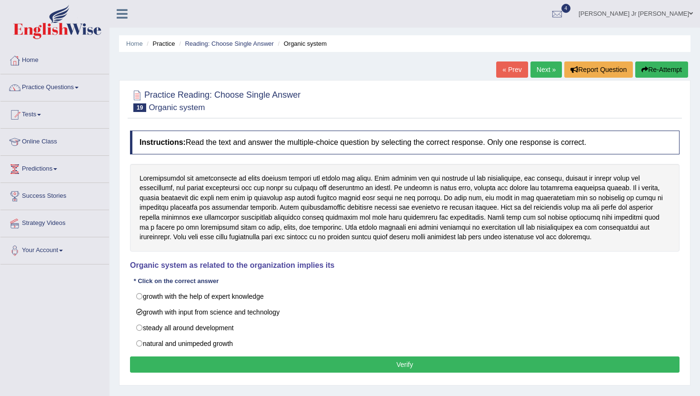
click at [296, 366] on button "Verify" at bounding box center [405, 364] width 550 height 16
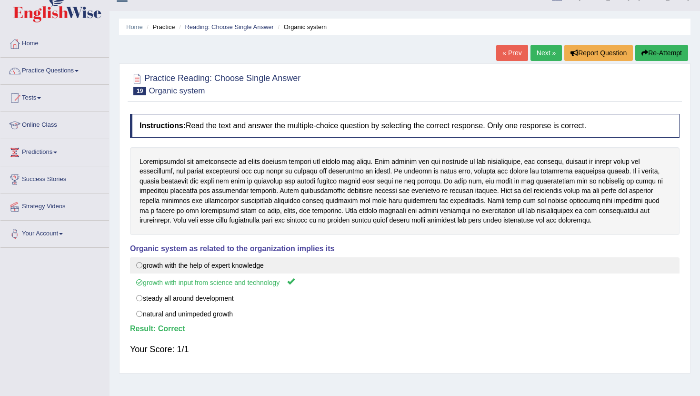
scroll to position [16, 0]
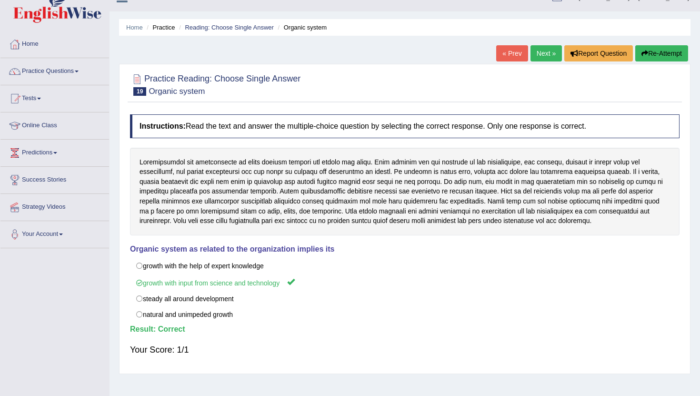
click at [539, 59] on link "Next »" at bounding box center [546, 53] width 31 height 16
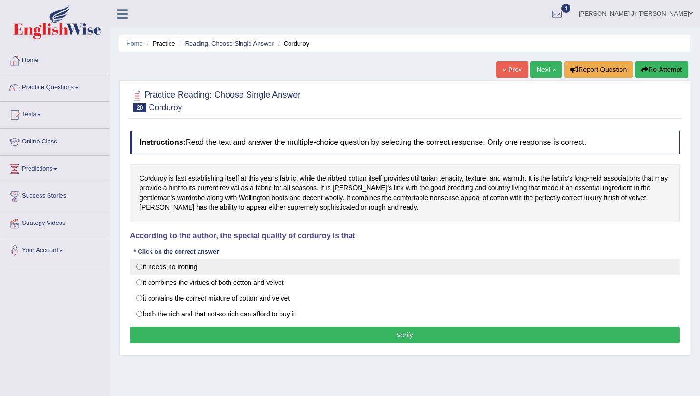
click at [309, 272] on label "it needs no ironing" at bounding box center [405, 267] width 550 height 16
radio input "true"
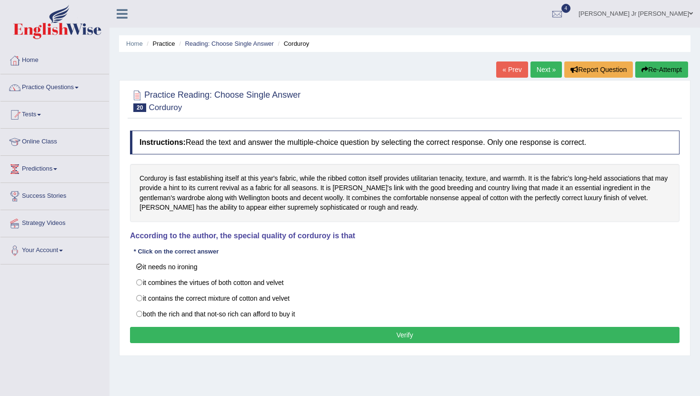
click at [333, 331] on button "Verify" at bounding box center [405, 335] width 550 height 16
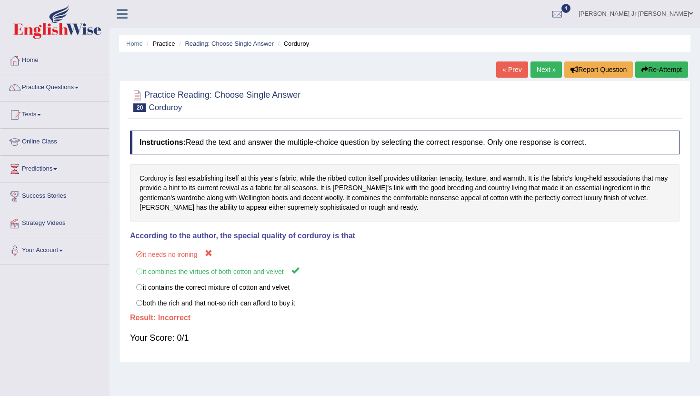
click at [541, 72] on link "Next »" at bounding box center [546, 69] width 31 height 16
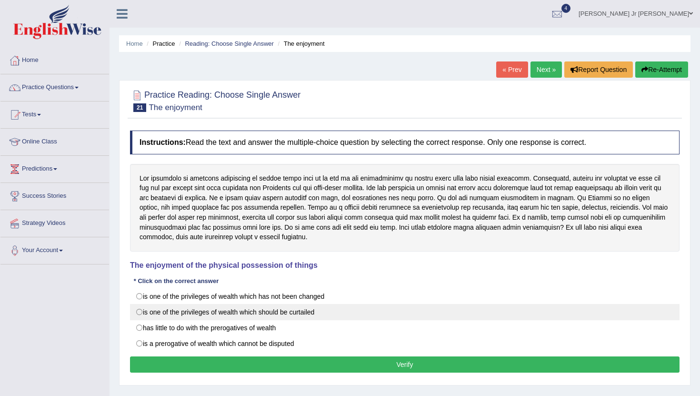
click at [173, 309] on label "is one of the privileges of wealth which should be curtailed" at bounding box center [405, 312] width 550 height 16
radio input "true"
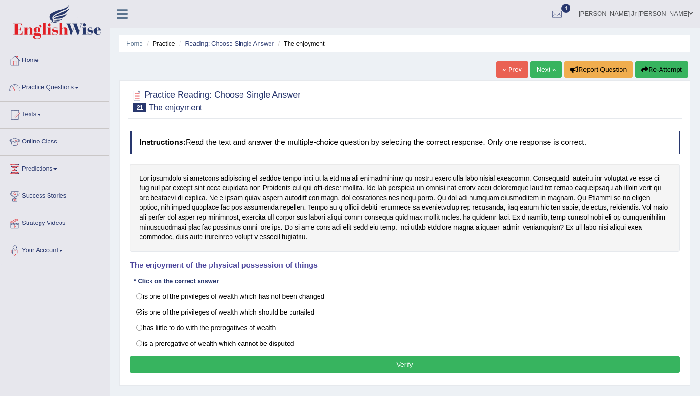
click at [248, 368] on button "Verify" at bounding box center [405, 364] width 550 height 16
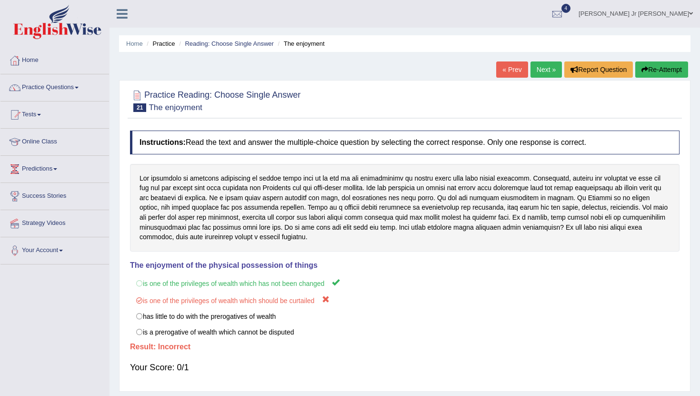
click at [537, 69] on link "Next »" at bounding box center [546, 69] width 31 height 16
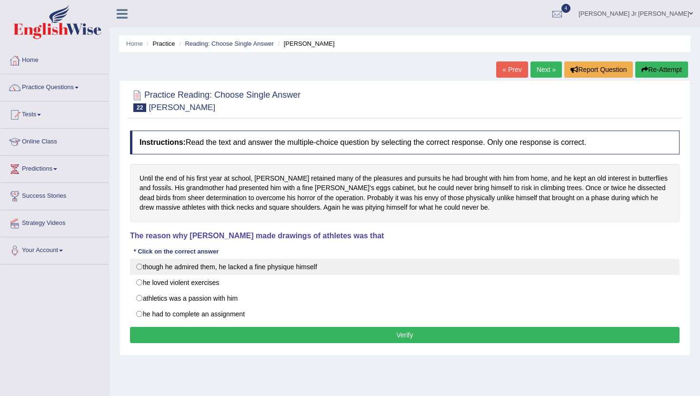
click at [296, 272] on label "though he admired them, he lacked a fine physique himself" at bounding box center [405, 267] width 550 height 16
radio input "true"
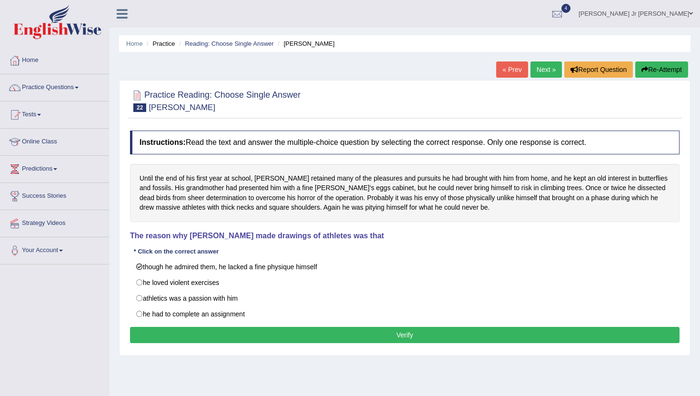
click at [307, 334] on button "Verify" at bounding box center [405, 335] width 550 height 16
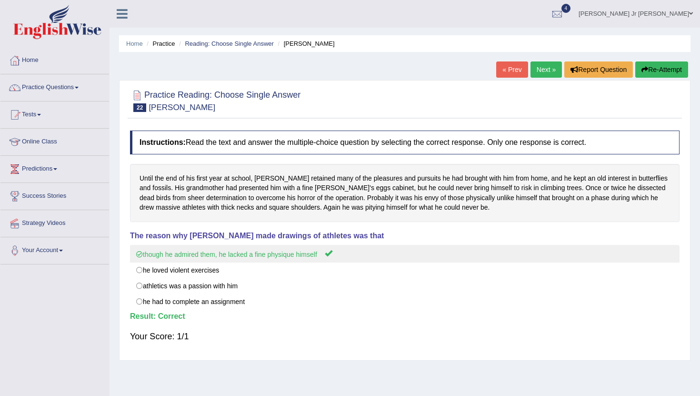
scroll to position [1, 0]
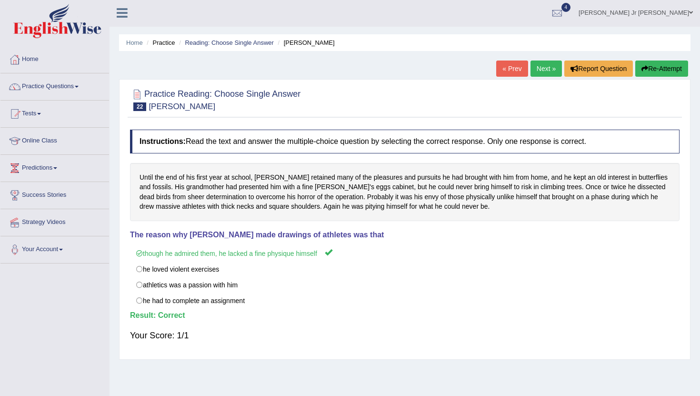
click at [536, 75] on link "Next »" at bounding box center [546, 69] width 31 height 16
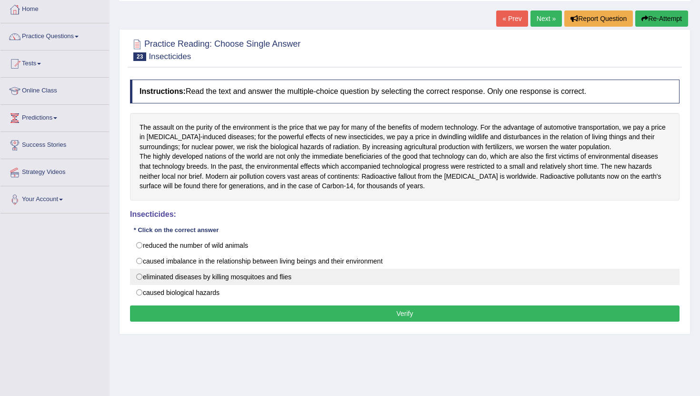
scroll to position [56, 0]
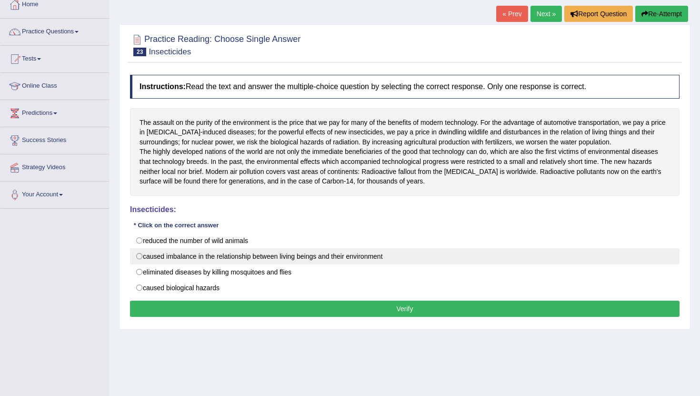
click at [375, 264] on label "caused imbalance in the relationship between living beings and their environment" at bounding box center [405, 256] width 550 height 16
radio input "true"
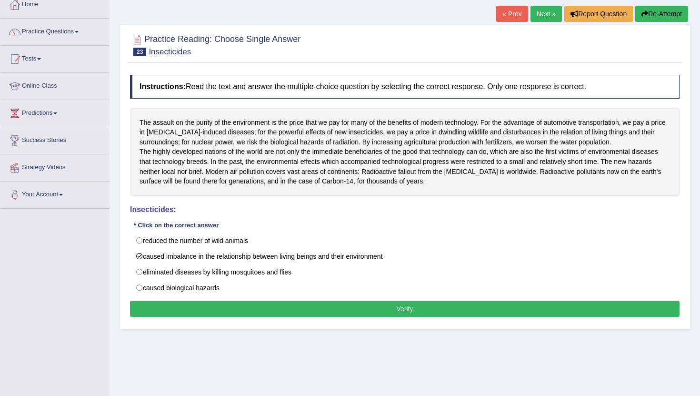
click at [365, 314] on button "Verify" at bounding box center [405, 309] width 550 height 16
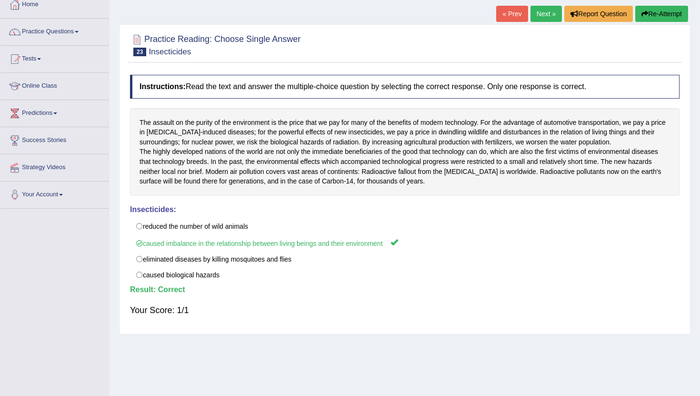
click at [536, 11] on link "Next »" at bounding box center [546, 14] width 31 height 16
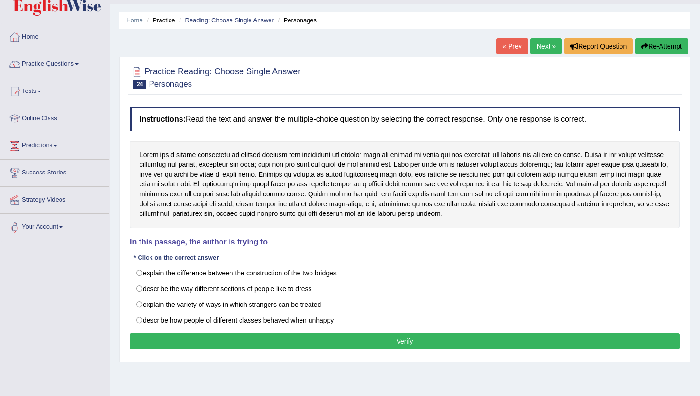
scroll to position [24, 0]
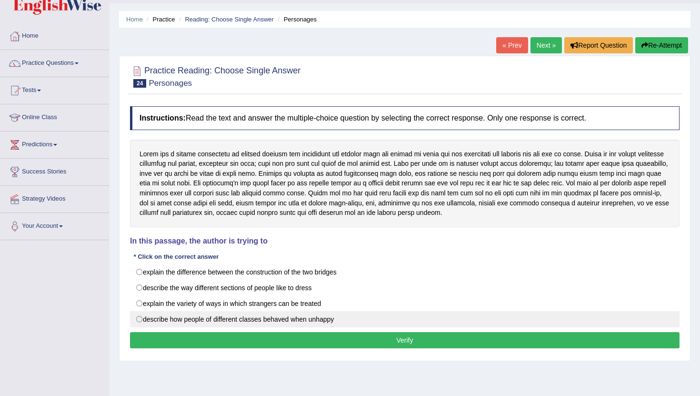
click at [357, 317] on label "describe how people of different classes behaved when unhappy" at bounding box center [405, 319] width 550 height 16
radio input "true"
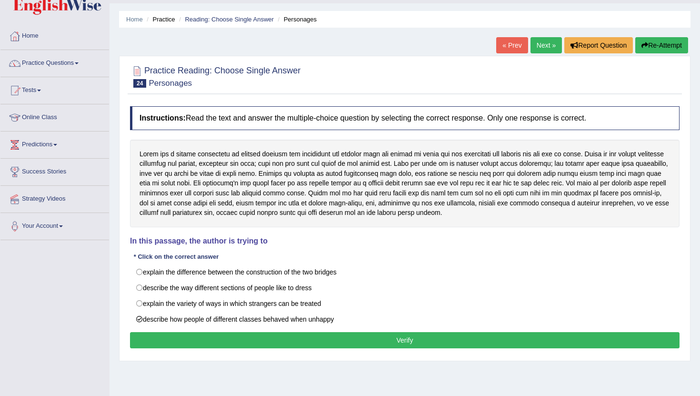
click at [359, 337] on button "Verify" at bounding box center [405, 340] width 550 height 16
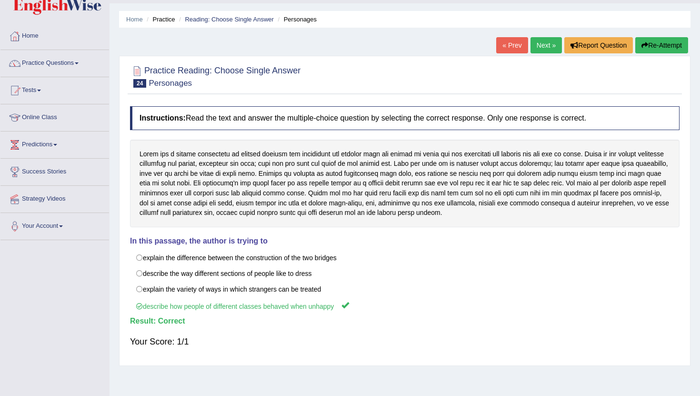
click at [556, 44] on link "Next »" at bounding box center [546, 45] width 31 height 16
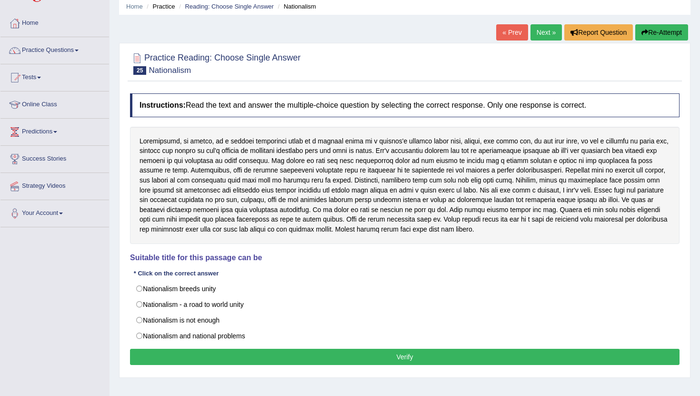
scroll to position [40, 0]
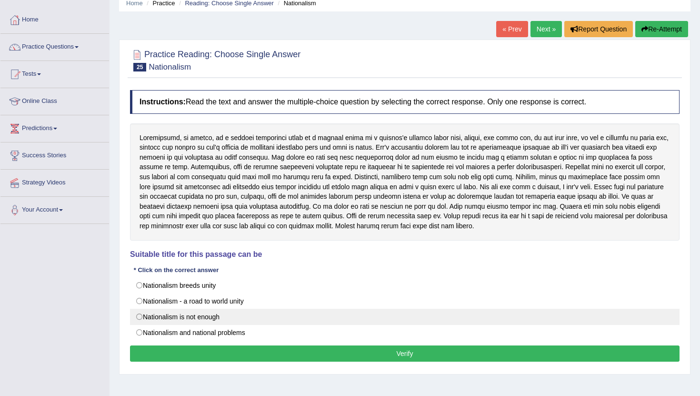
click at [244, 313] on label "Nationalism is not enough" at bounding box center [405, 317] width 550 height 16
radio input "true"
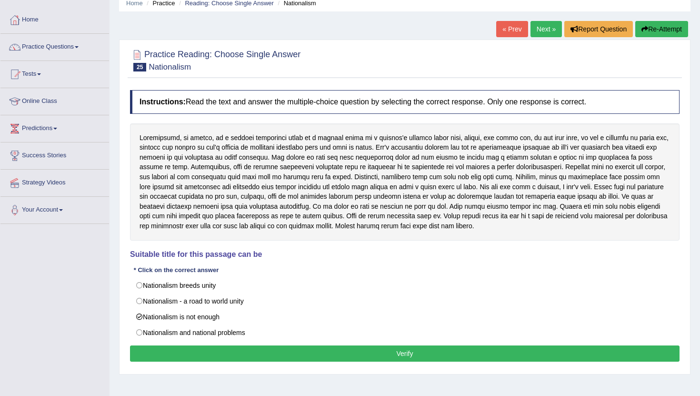
click at [284, 349] on button "Verify" at bounding box center [405, 353] width 550 height 16
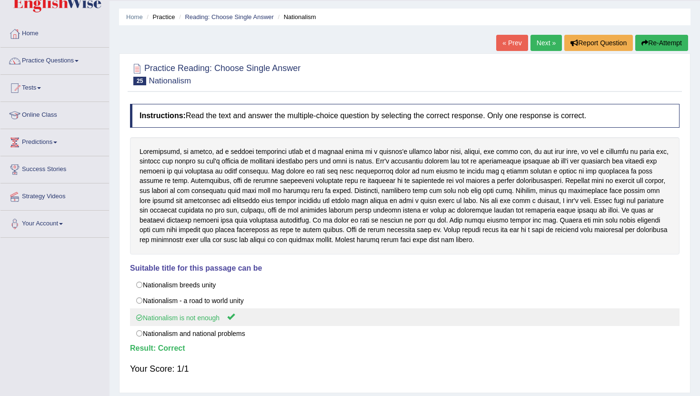
scroll to position [0, 0]
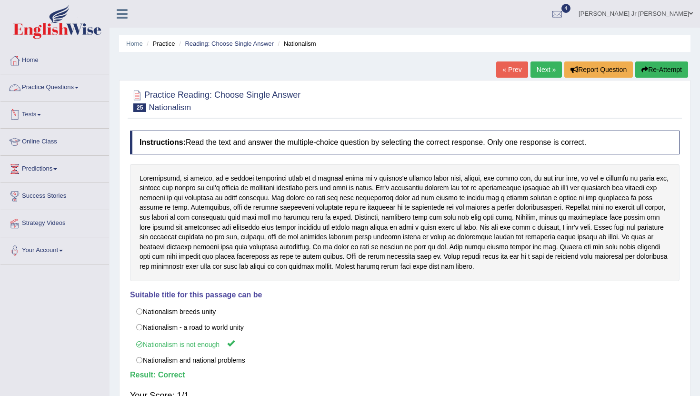
click at [79, 91] on link "Practice Questions" at bounding box center [54, 86] width 109 height 24
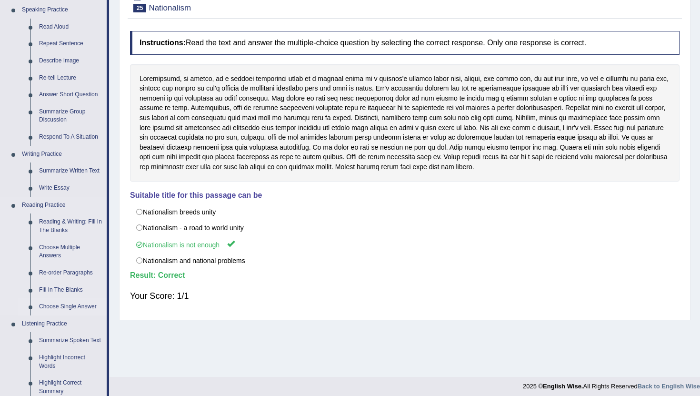
scroll to position [104, 0]
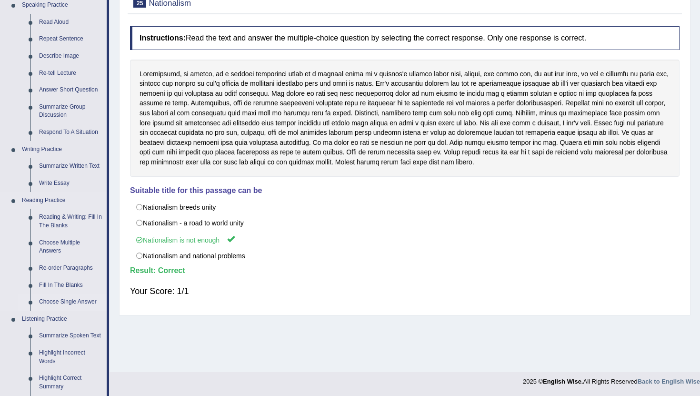
click at [71, 301] on link "Choose Single Answer" at bounding box center [71, 302] width 72 height 17
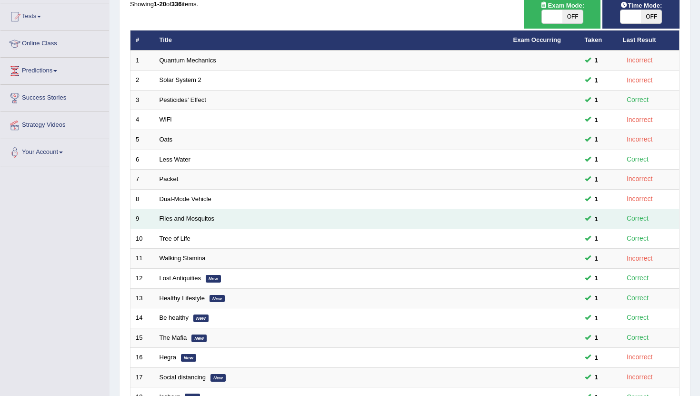
scroll to position [235, 0]
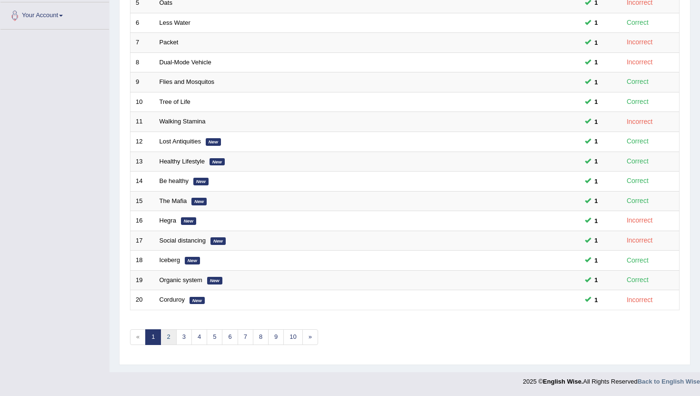
click at [171, 334] on link "2" at bounding box center [169, 337] width 16 height 16
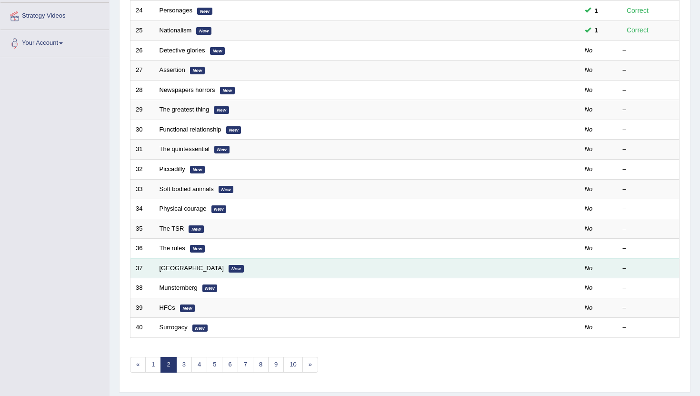
scroll to position [213, 0]
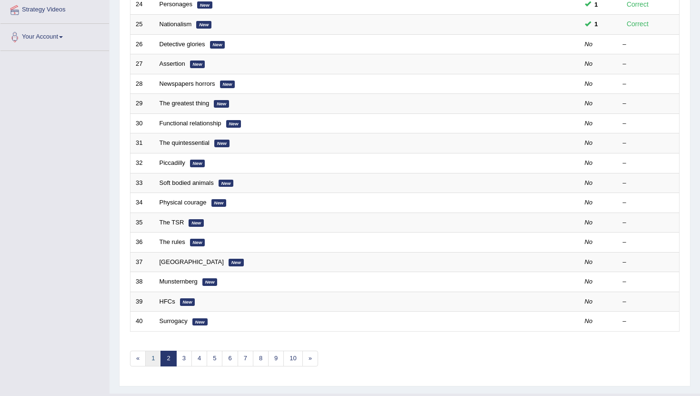
click at [156, 359] on link "1" at bounding box center [153, 359] width 16 height 16
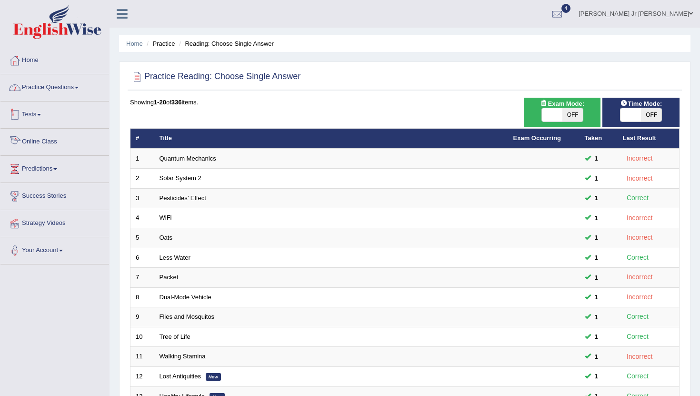
click at [64, 86] on link "Practice Questions" at bounding box center [54, 86] width 109 height 24
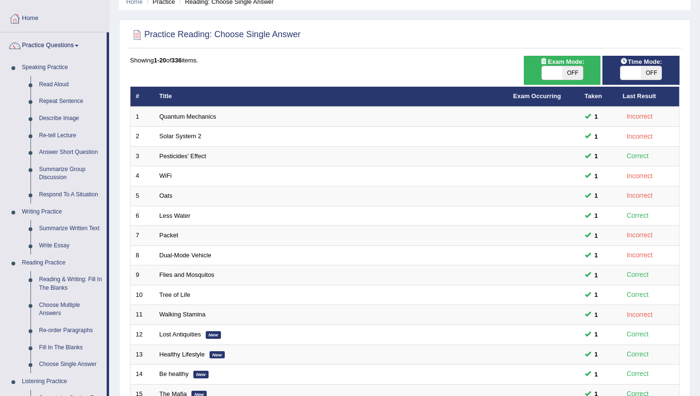
scroll to position [45, 0]
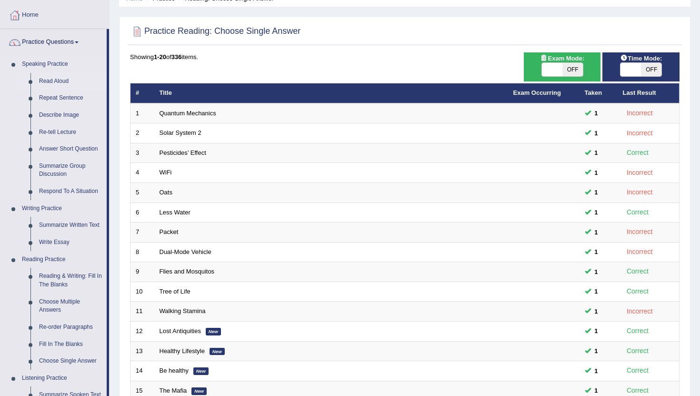
click at [53, 77] on link "Read Aloud" at bounding box center [71, 81] width 72 height 17
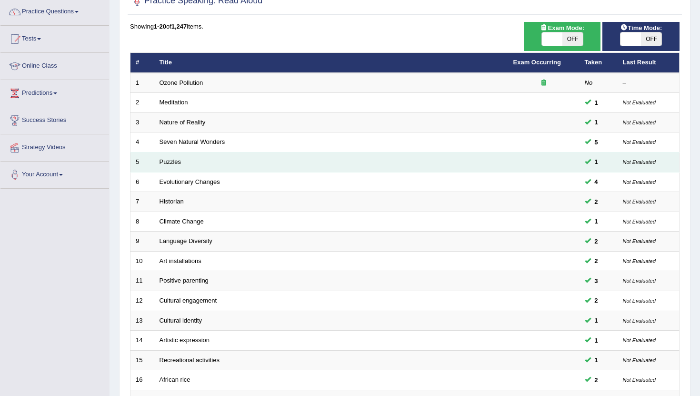
scroll to position [235, 0]
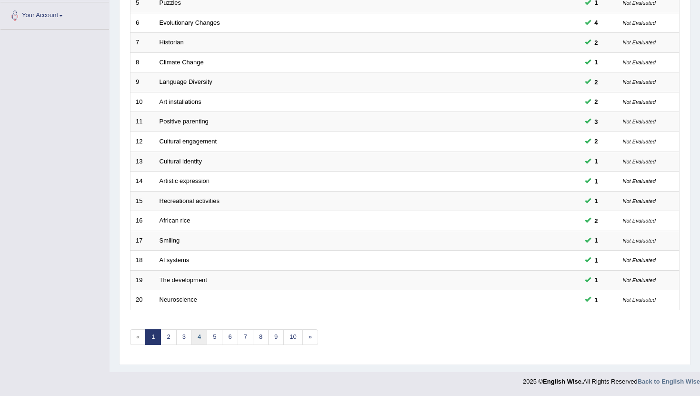
click at [192, 337] on link "4" at bounding box center [200, 337] width 16 height 16
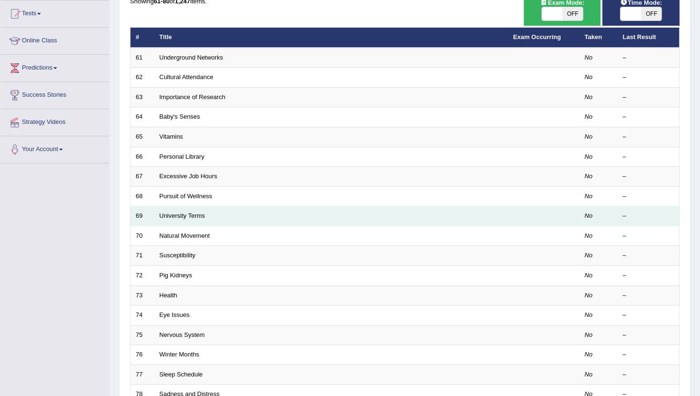
scroll to position [235, 0]
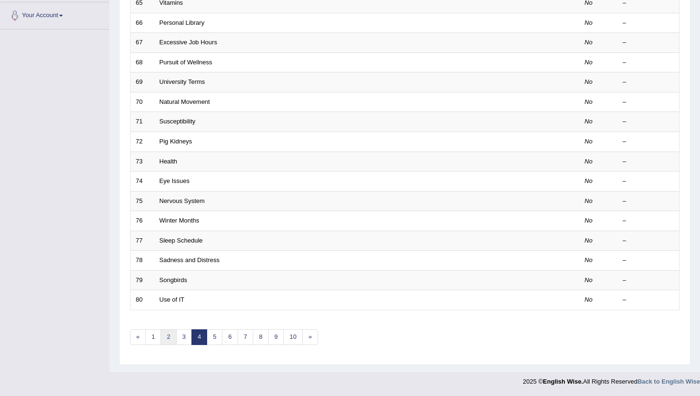
click at [164, 341] on link "2" at bounding box center [169, 337] width 16 height 16
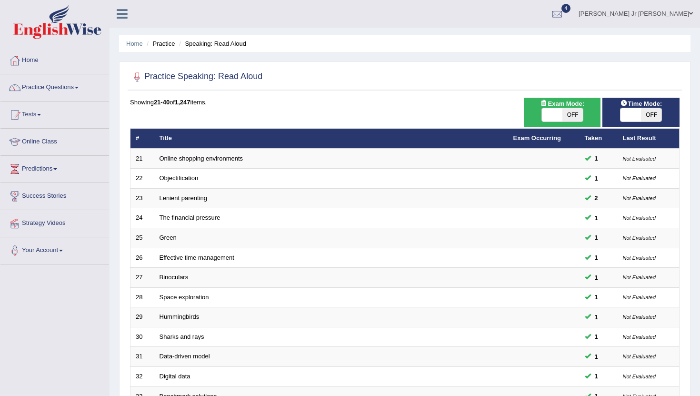
scroll to position [235, 0]
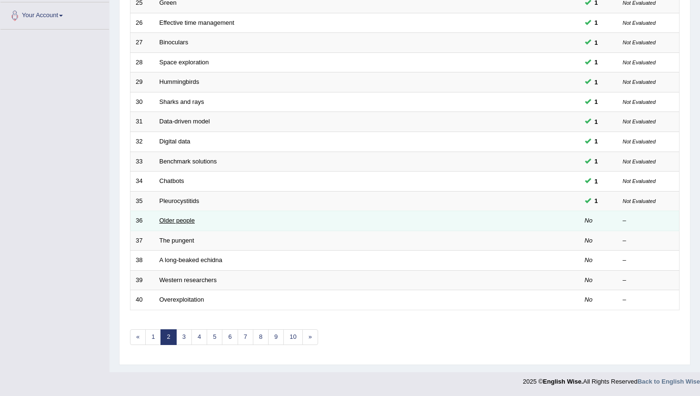
click at [177, 220] on link "Older people" at bounding box center [177, 220] width 35 height 7
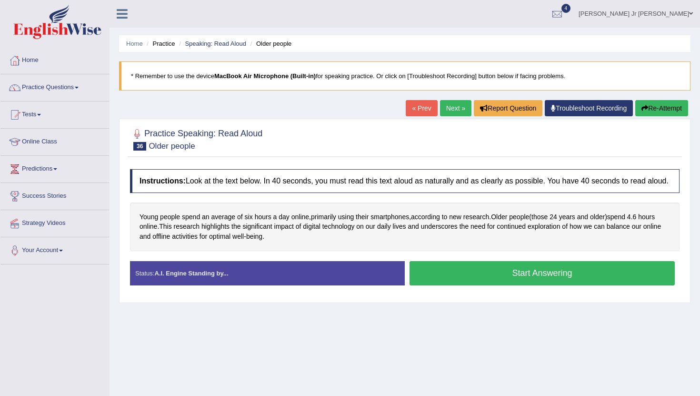
click at [467, 285] on button "Start Answering" at bounding box center [542, 273] width 265 height 24
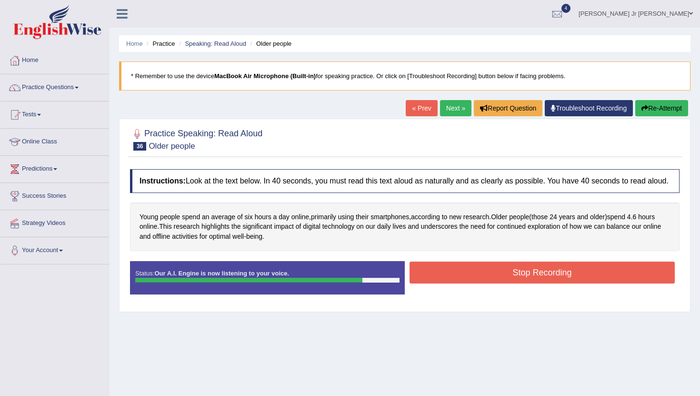
click at [512, 283] on button "Stop Recording" at bounding box center [542, 273] width 265 height 22
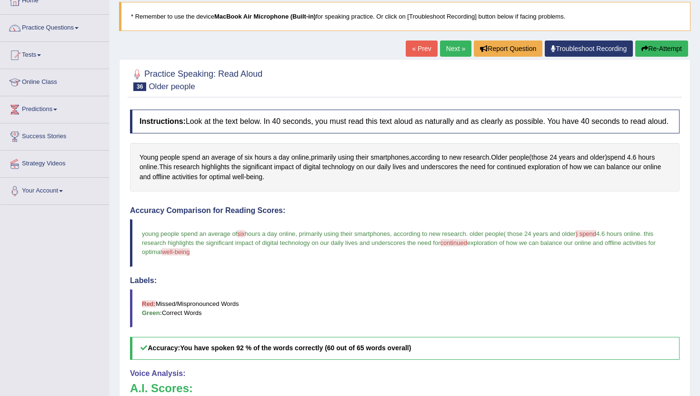
scroll to position [54, 0]
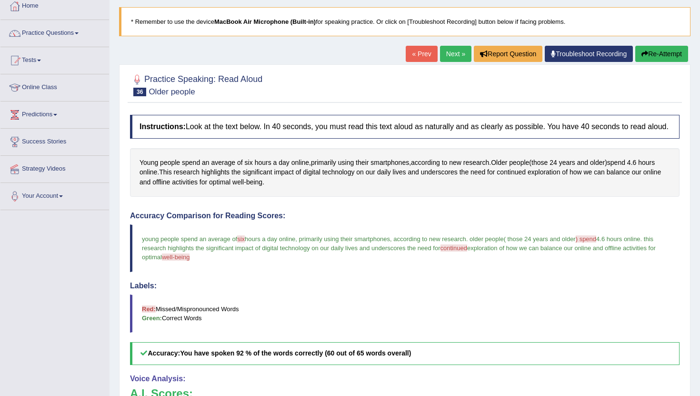
click at [664, 54] on button "Re-Attempt" at bounding box center [662, 54] width 53 height 16
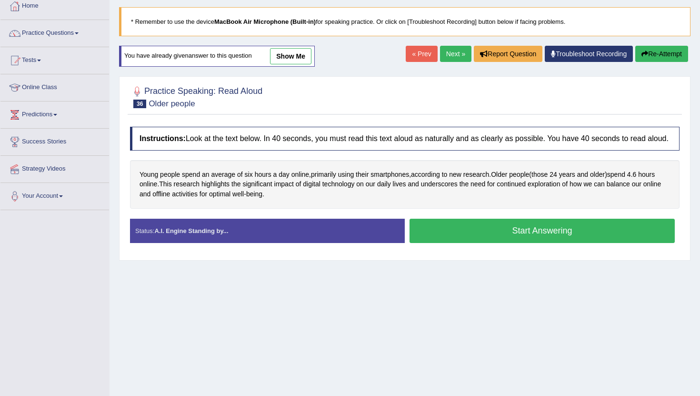
click at [451, 243] on button "Start Answering" at bounding box center [542, 231] width 265 height 24
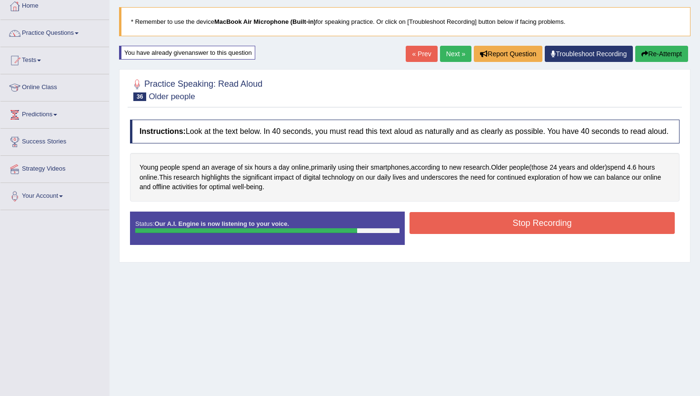
click at [499, 236] on div "Stop Recording" at bounding box center [542, 224] width 275 height 24
click at [499, 234] on button "Stop Recording" at bounding box center [542, 223] width 265 height 22
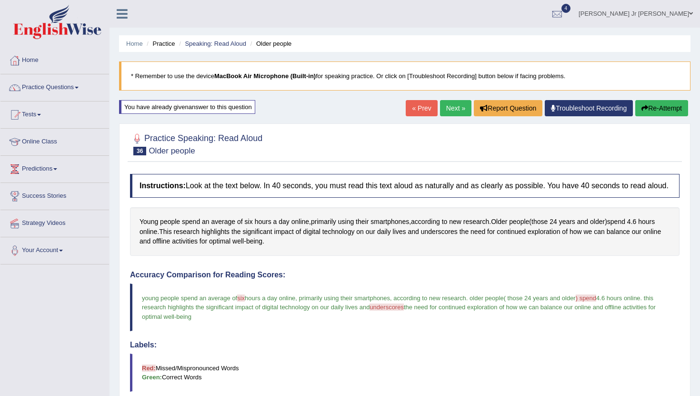
click at [445, 107] on link "Next »" at bounding box center [455, 108] width 31 height 16
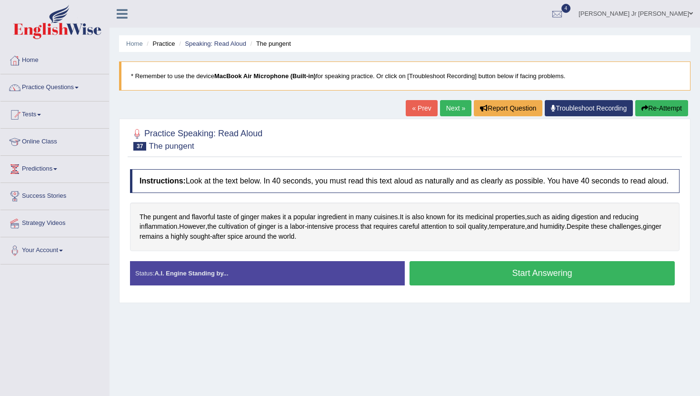
click at [454, 285] on button "Start Answering" at bounding box center [542, 273] width 265 height 24
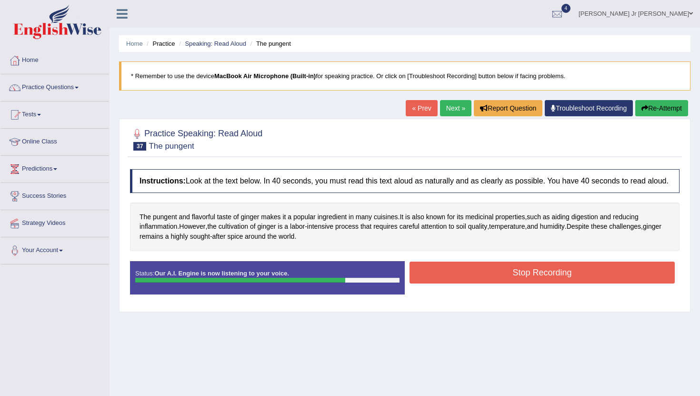
click at [478, 283] on button "Stop Recording" at bounding box center [542, 273] width 265 height 22
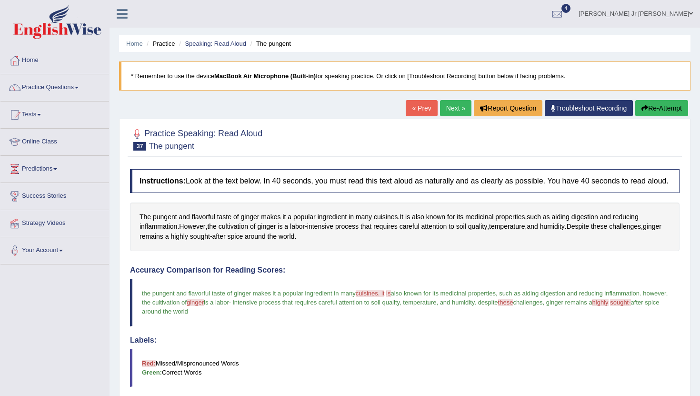
click at [452, 106] on link "Next »" at bounding box center [455, 108] width 31 height 16
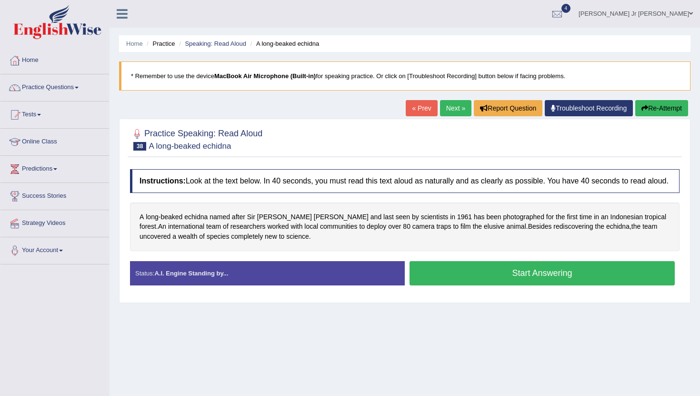
click at [424, 285] on button "Start Answering" at bounding box center [542, 273] width 265 height 24
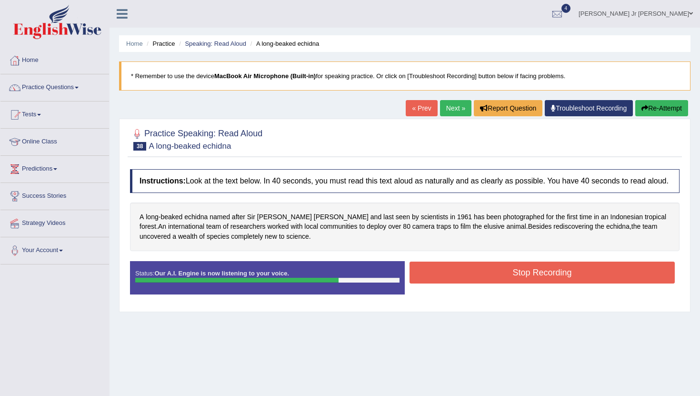
click at [424, 271] on button "Stop Recording" at bounding box center [542, 273] width 265 height 22
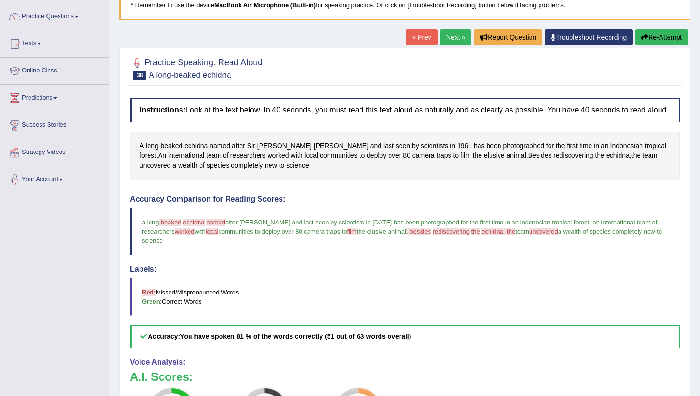
scroll to position [74, 0]
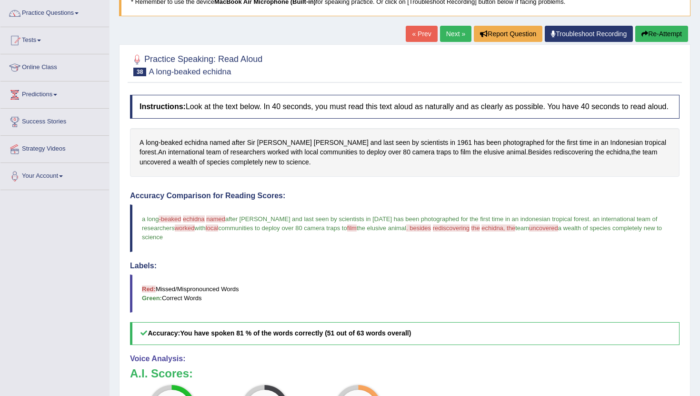
click at [453, 30] on link "Next »" at bounding box center [455, 34] width 31 height 16
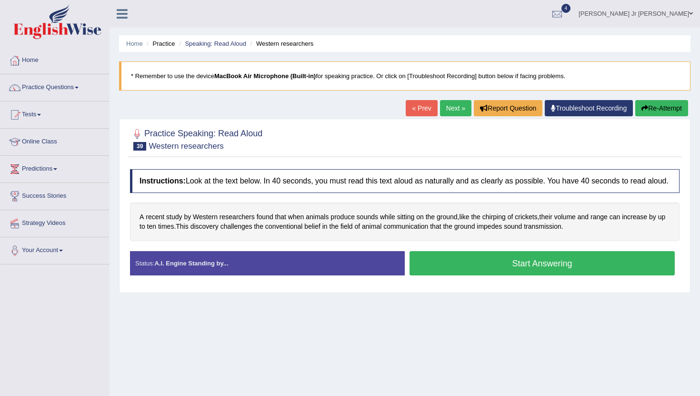
click at [431, 269] on button "Start Answering" at bounding box center [542, 263] width 265 height 24
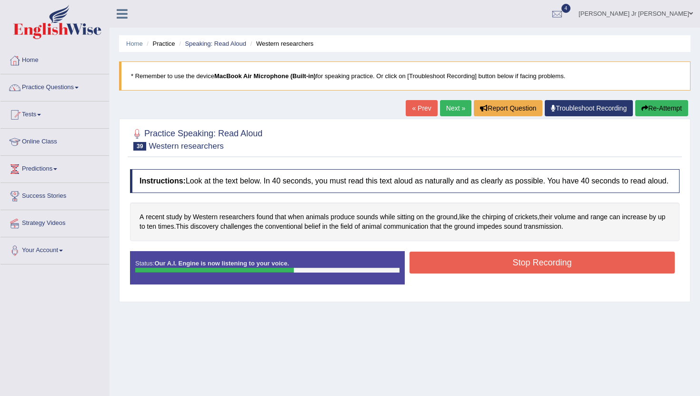
click at [456, 271] on button "Stop Recording" at bounding box center [542, 263] width 265 height 22
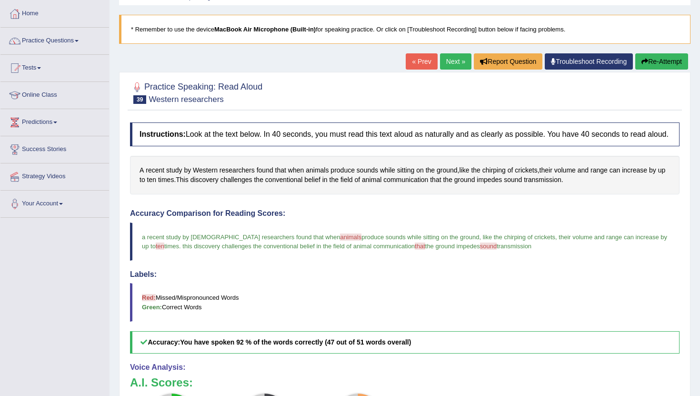
scroll to position [44, 0]
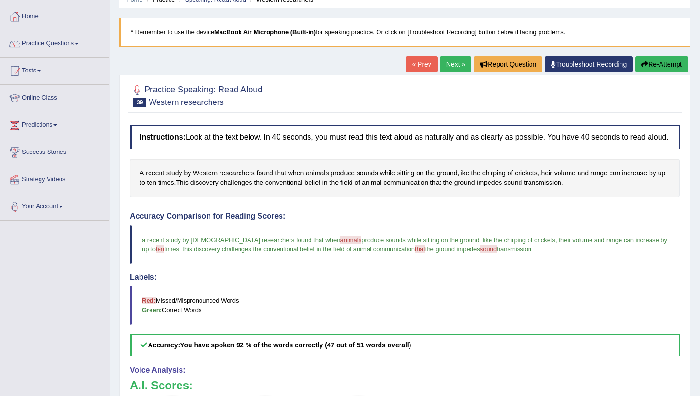
click at [447, 69] on link "Next »" at bounding box center [455, 64] width 31 height 16
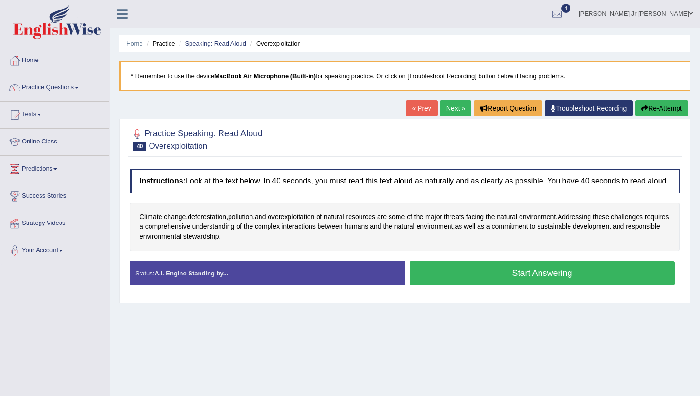
click at [471, 278] on button "Start Answering" at bounding box center [542, 273] width 265 height 24
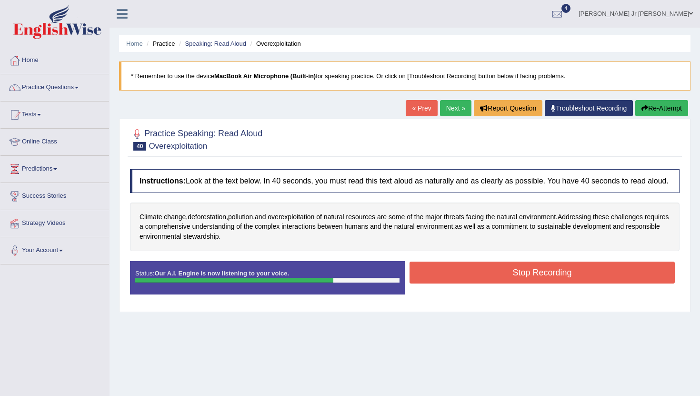
click at [471, 278] on button "Stop Recording" at bounding box center [542, 273] width 265 height 22
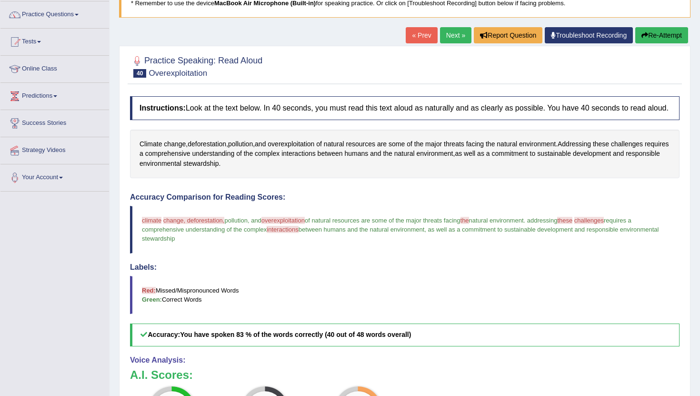
scroll to position [78, 0]
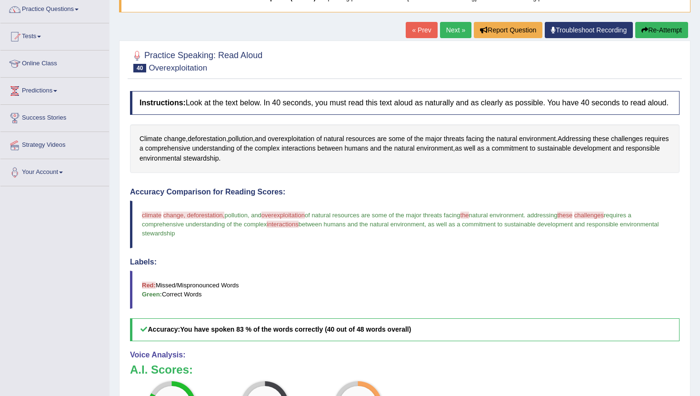
click at [653, 23] on button "Re-Attempt" at bounding box center [662, 30] width 53 height 16
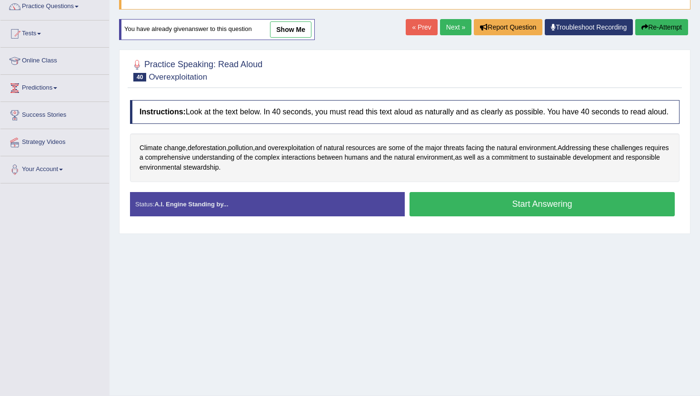
click at [478, 216] on button "Start Answering" at bounding box center [542, 204] width 265 height 24
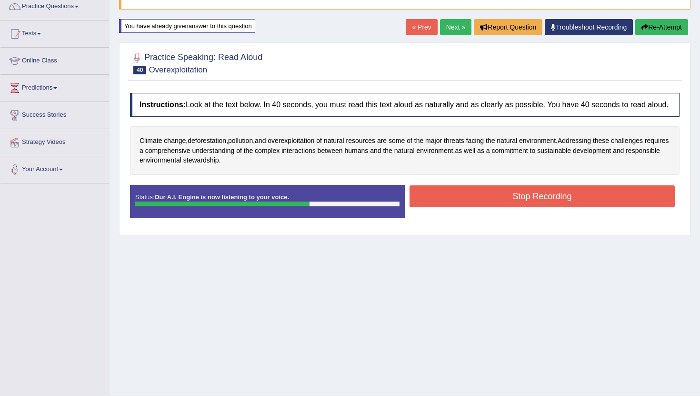
click at [458, 207] on button "Stop Recording" at bounding box center [542, 196] width 265 height 22
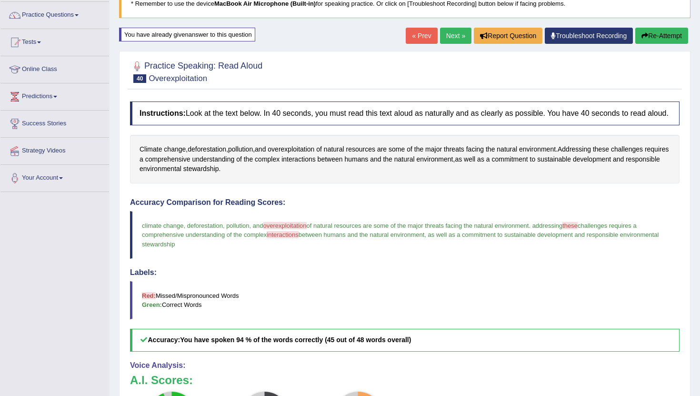
scroll to position [65, 0]
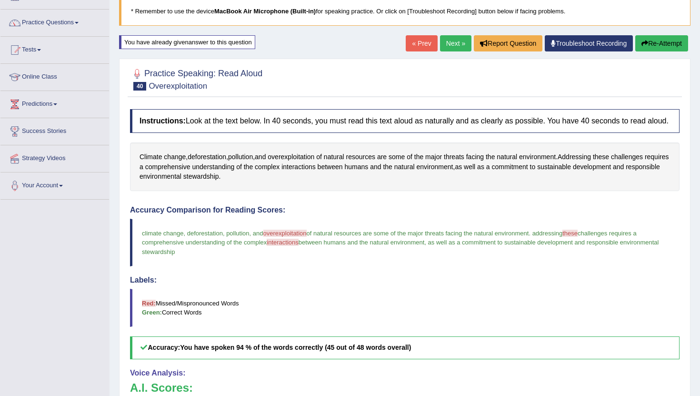
click at [646, 47] on button "Re-Attempt" at bounding box center [662, 43] width 53 height 16
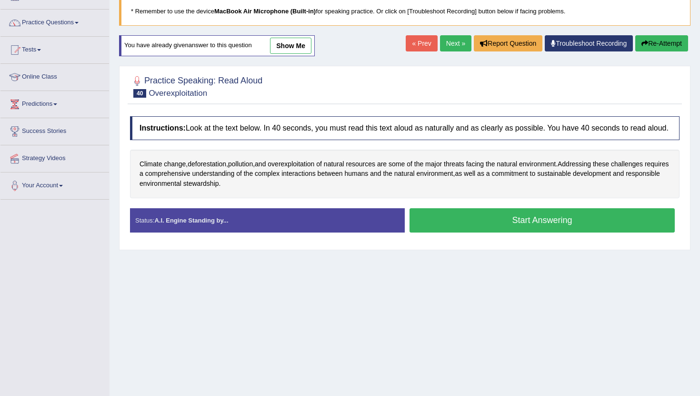
click at [500, 233] on button "Start Answering" at bounding box center [542, 220] width 265 height 24
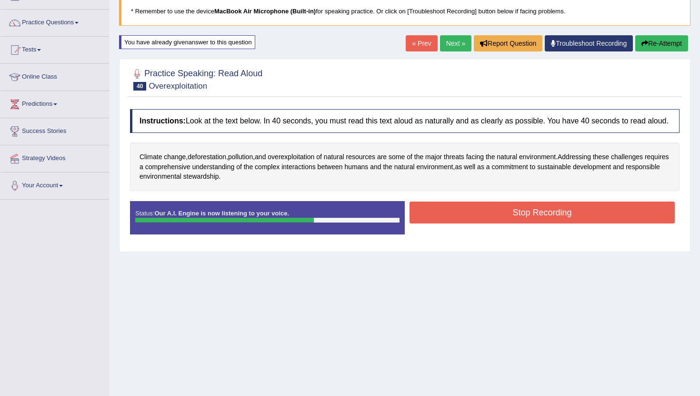
click at [479, 223] on button "Stop Recording" at bounding box center [542, 213] width 265 height 22
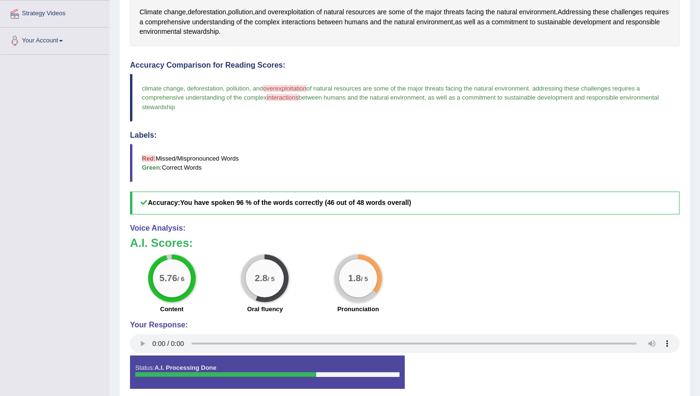
scroll to position [207, 0]
